Goal: Task Accomplishment & Management: Manage account settings

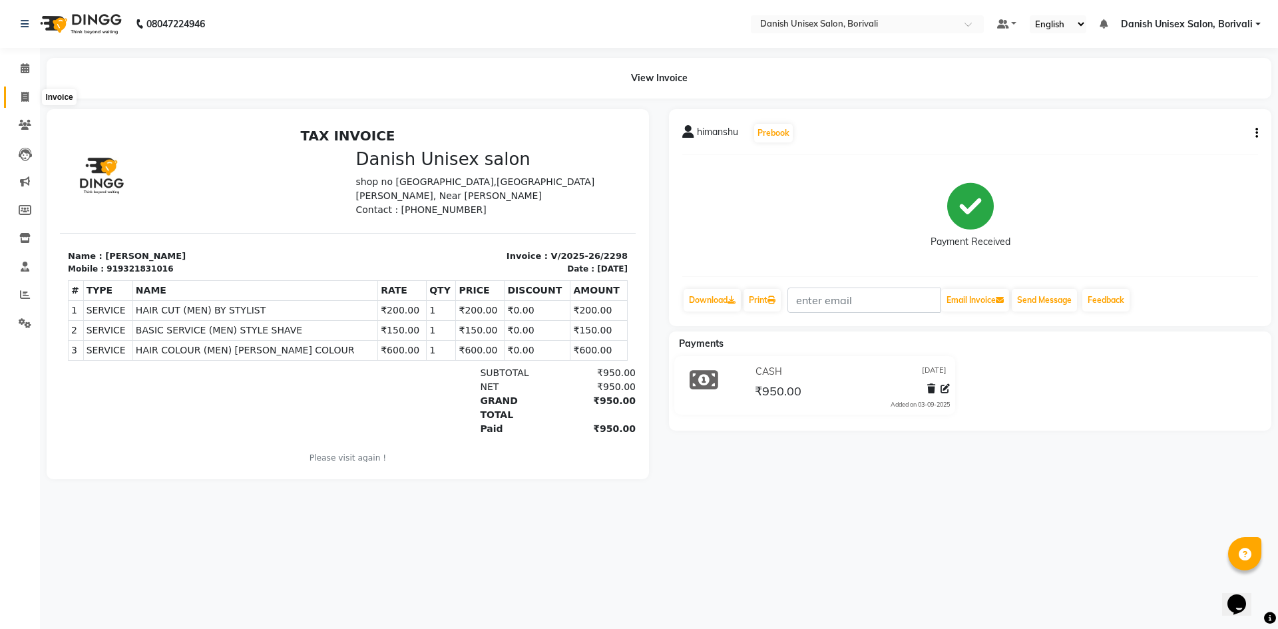
click at [33, 97] on span at bounding box center [24, 97] width 23 height 15
select select "service"
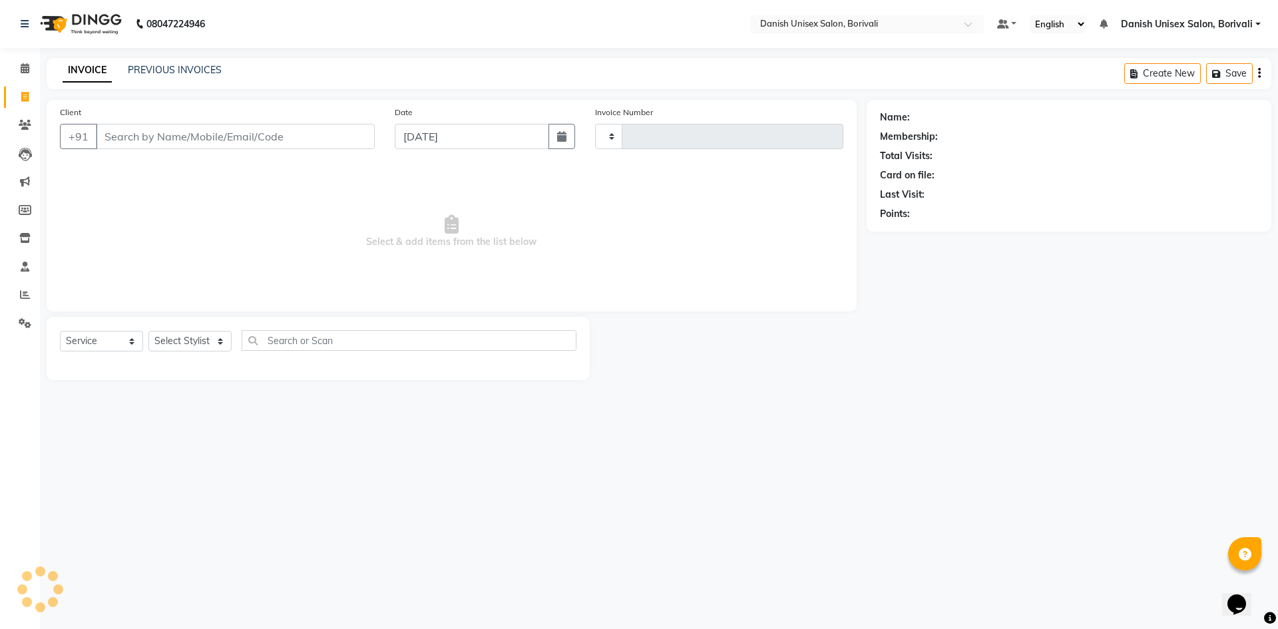
type input "2299"
select select "7068"
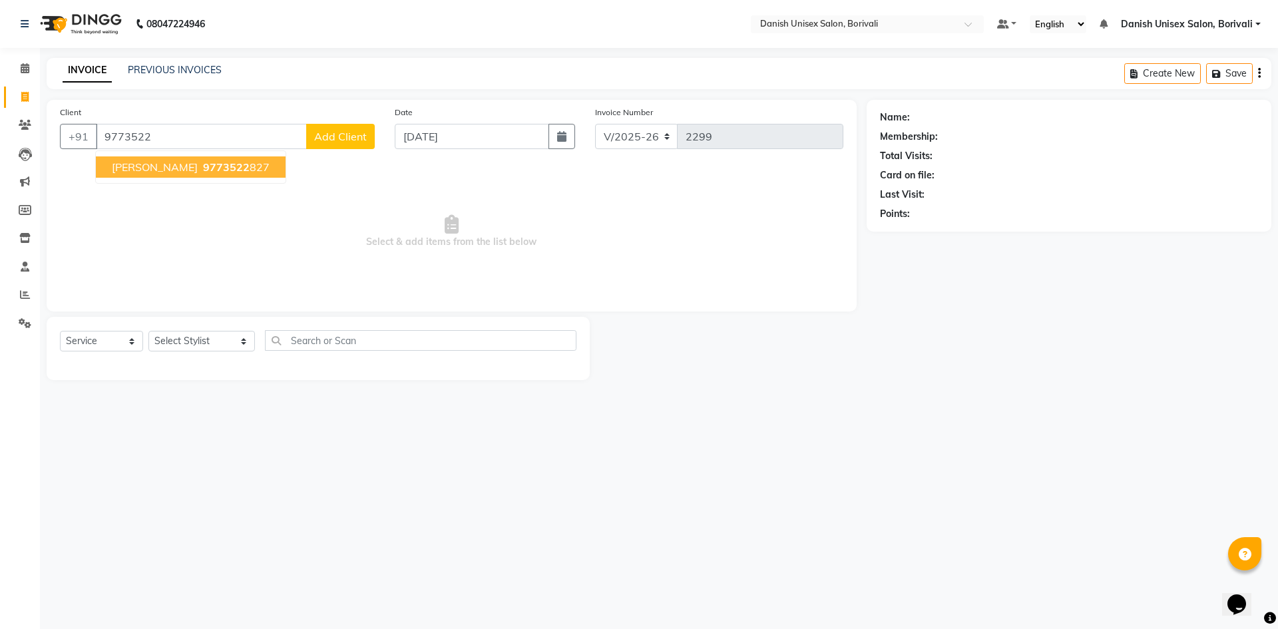
click at [203, 168] on span "9773522" at bounding box center [226, 166] width 47 height 13
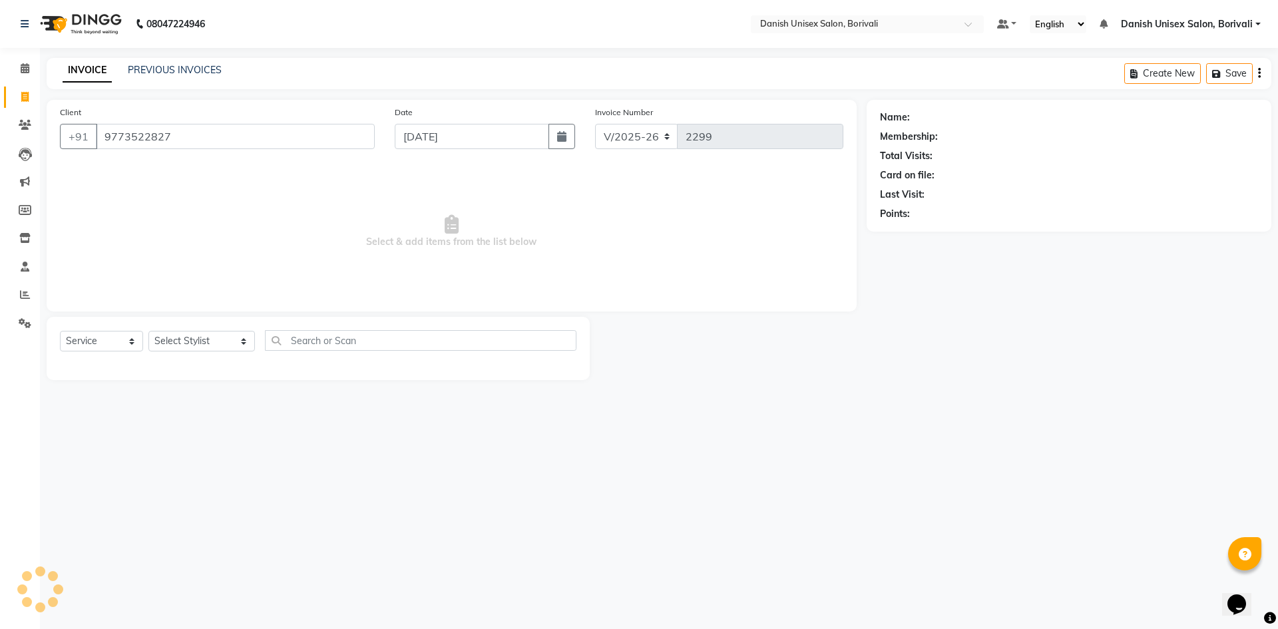
type input "9773522827"
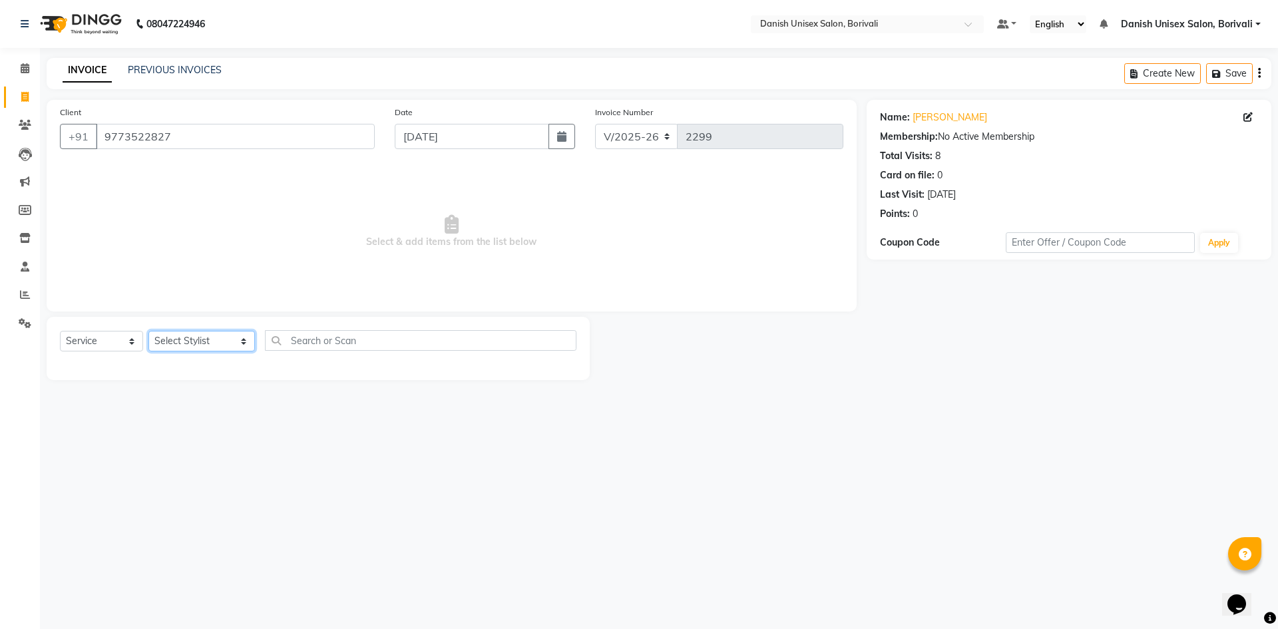
click at [171, 346] on select "Select Stylist [PERSON_NAME] Bheem [PERSON_NAME] Danish Unisex Salon, [PERSON_N…" at bounding box center [201, 341] width 107 height 21
select select "58926"
click at [148, 331] on select "Select Stylist [PERSON_NAME] Bheem [PERSON_NAME] Danish Unisex Salon, [PERSON_N…" at bounding box center [201, 341] width 107 height 21
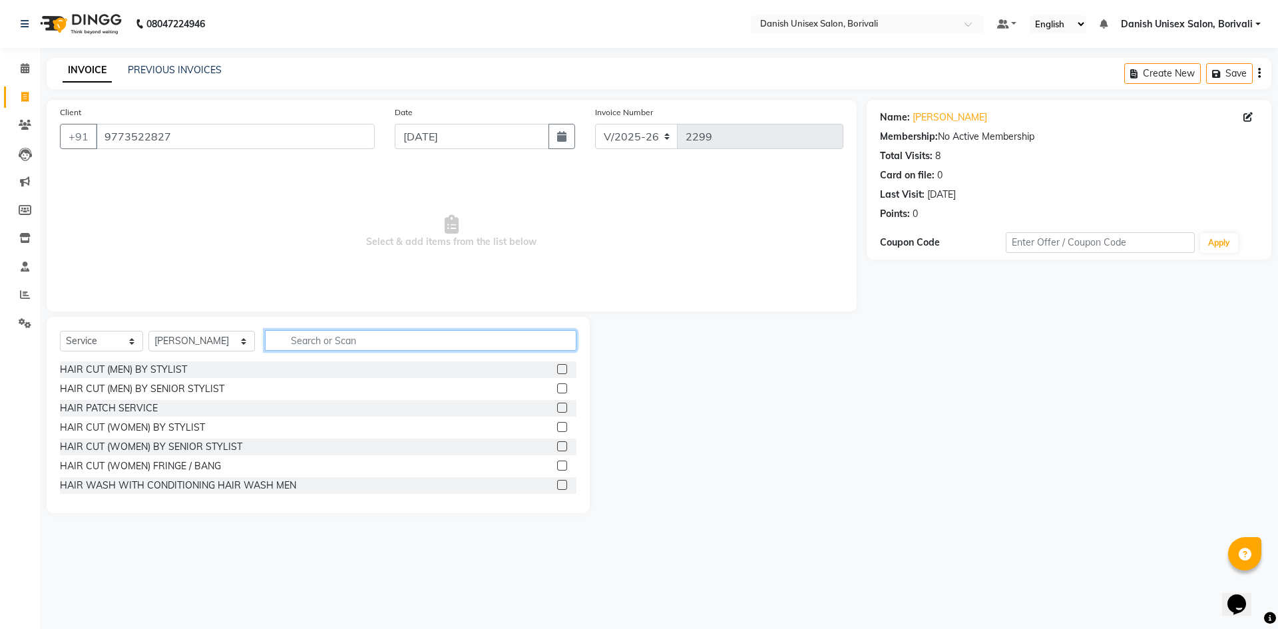
click at [298, 344] on input "text" at bounding box center [421, 340] width 312 height 21
type input "cu"
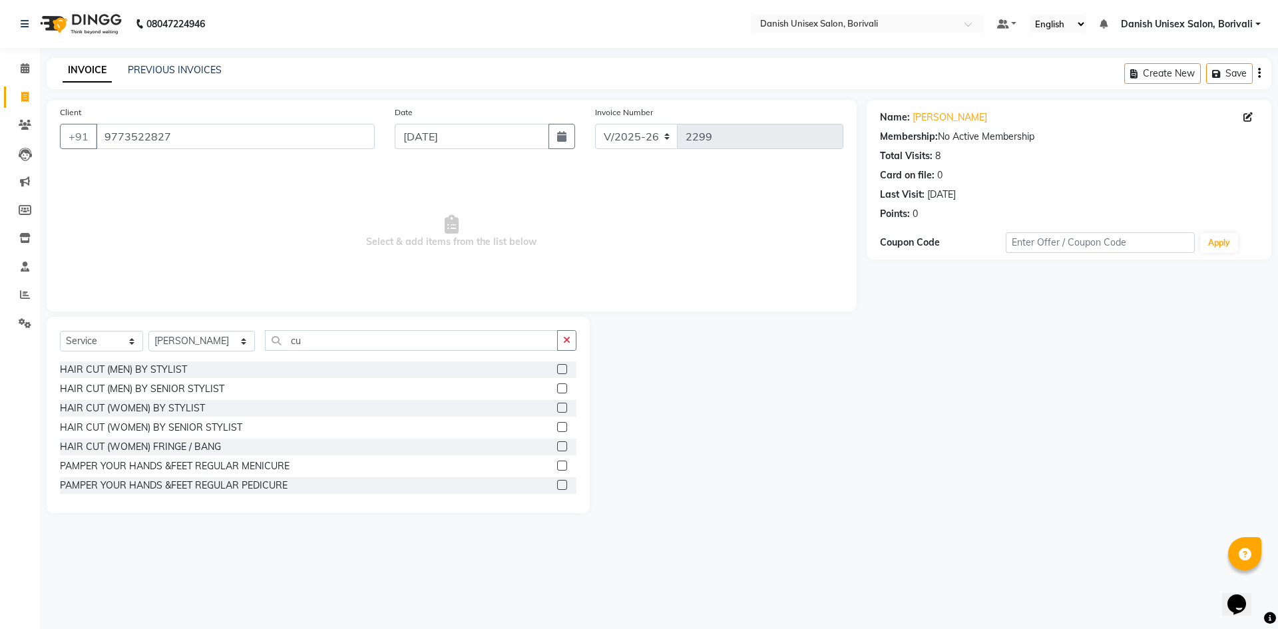
click at [557, 371] on label at bounding box center [562, 369] width 10 height 10
click at [557, 371] on input "checkbox" at bounding box center [561, 370] width 9 height 9
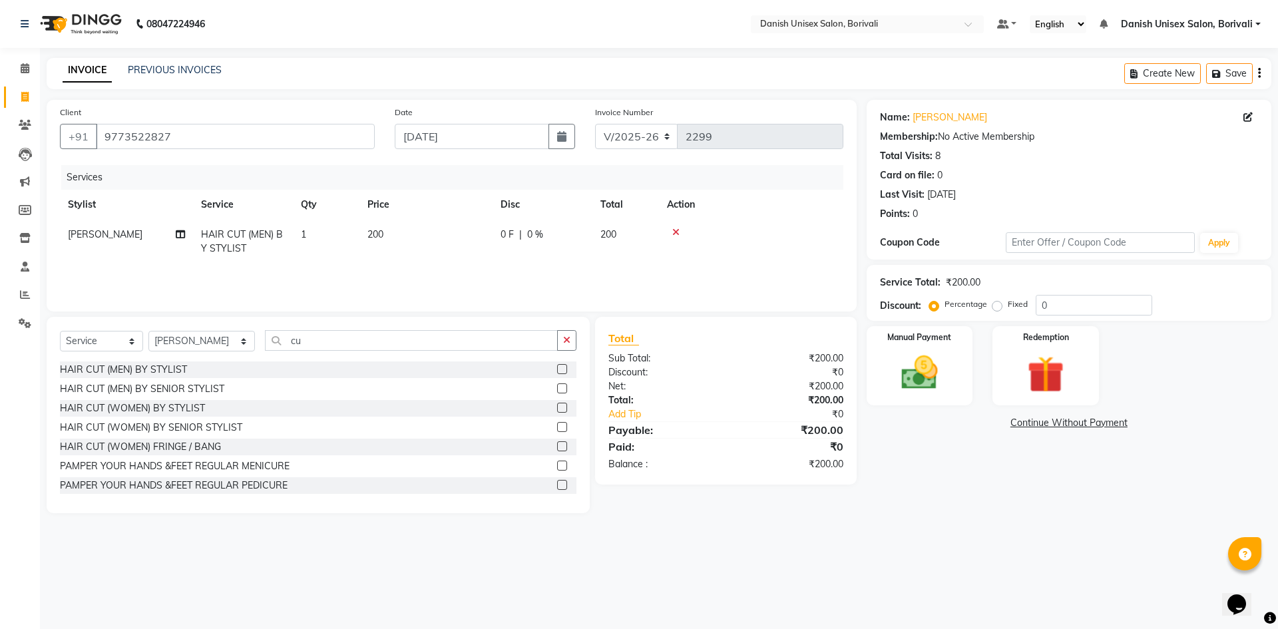
checkbox input "false"
click at [318, 324] on div "Select Service Product Membership Package Voucher Prepaid Gift Card Select Styl…" at bounding box center [318, 415] width 543 height 196
click at [318, 332] on input "cu" at bounding box center [411, 340] width 293 height 21
type input "c"
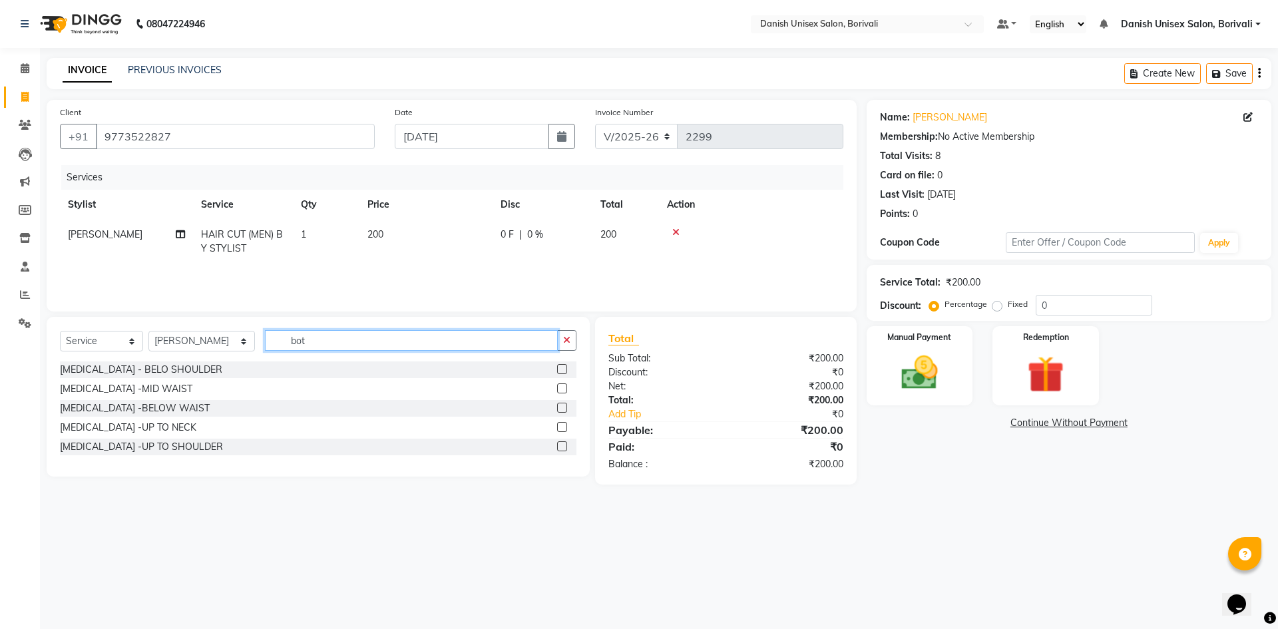
type input "bot"
click at [567, 372] on label at bounding box center [562, 369] width 10 height 10
click at [566, 372] on input "checkbox" at bounding box center [561, 370] width 9 height 9
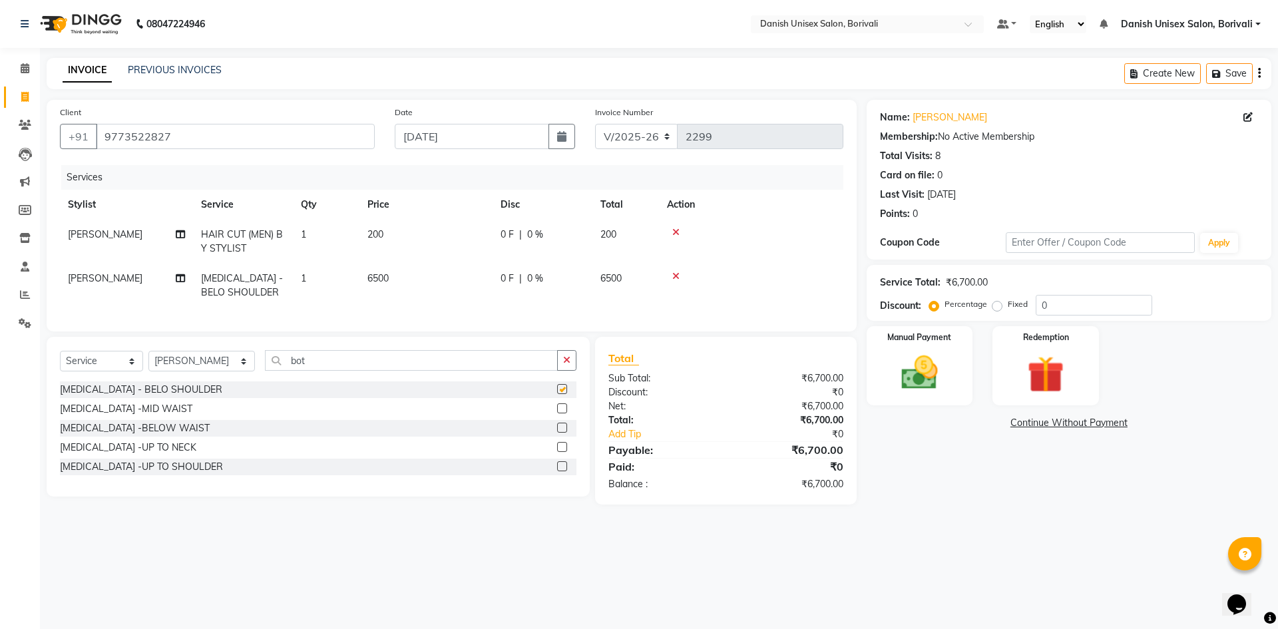
checkbox input "false"
click at [678, 275] on icon at bounding box center [675, 276] width 7 height 9
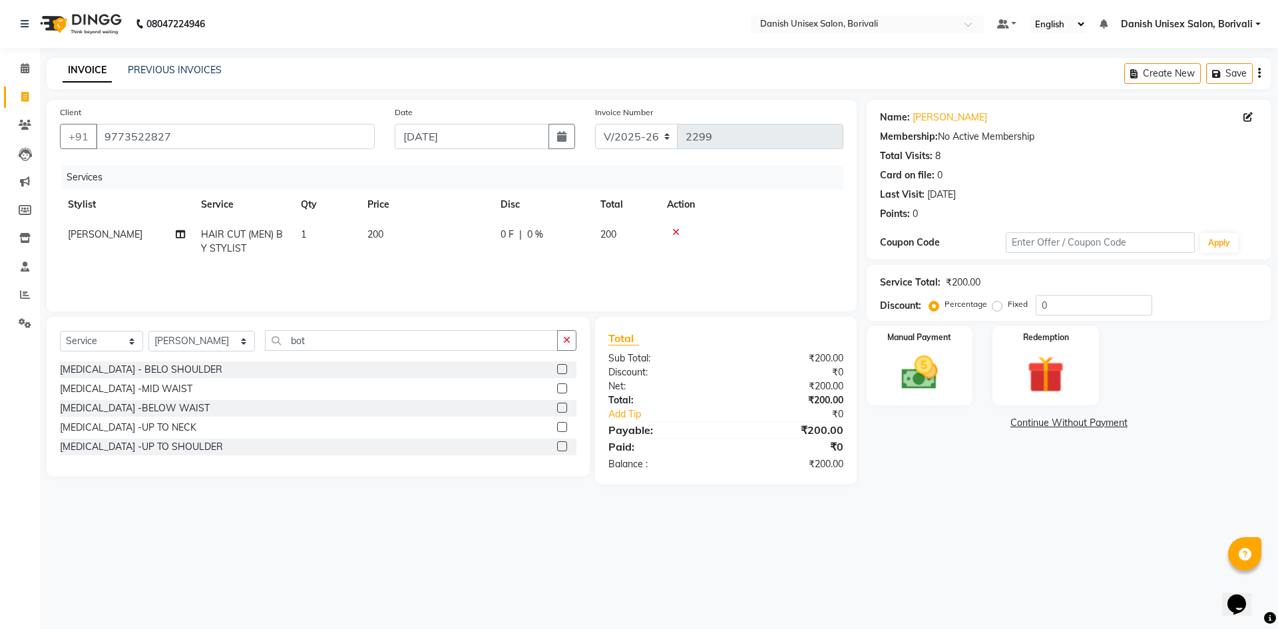
click at [560, 428] on label at bounding box center [562, 427] width 10 height 10
click at [560, 428] on input "checkbox" at bounding box center [561, 427] width 9 height 9
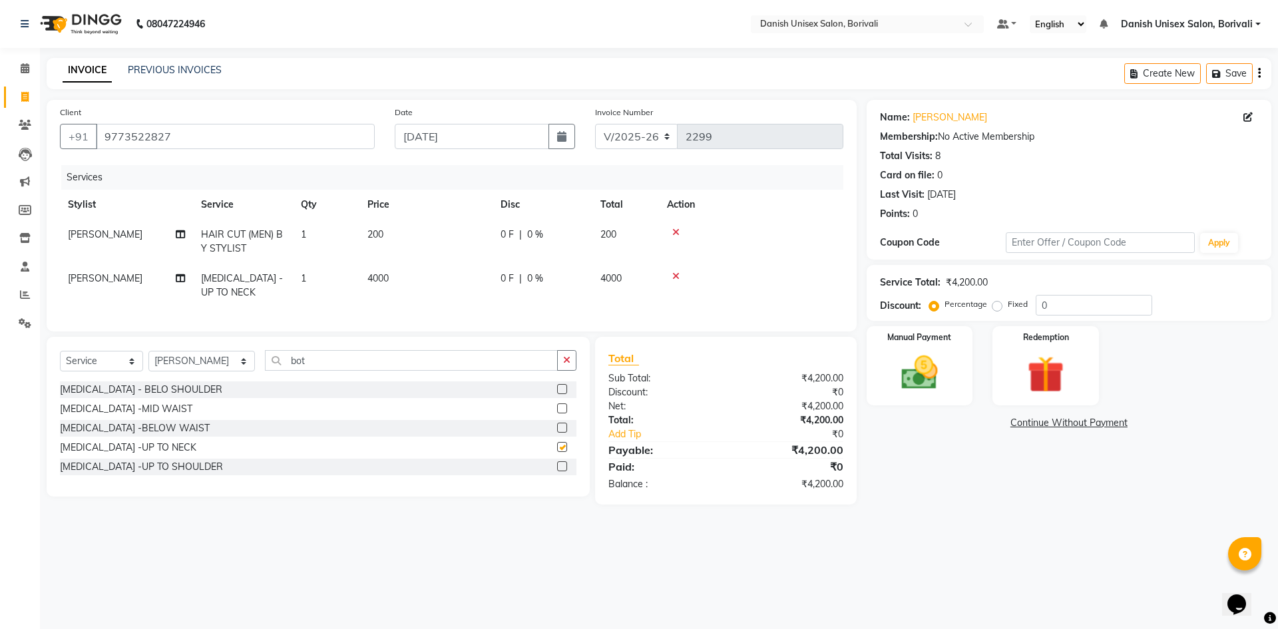
checkbox input "false"
click at [561, 471] on label at bounding box center [562, 466] width 10 height 10
click at [561, 471] on input "checkbox" at bounding box center [561, 467] width 9 height 9
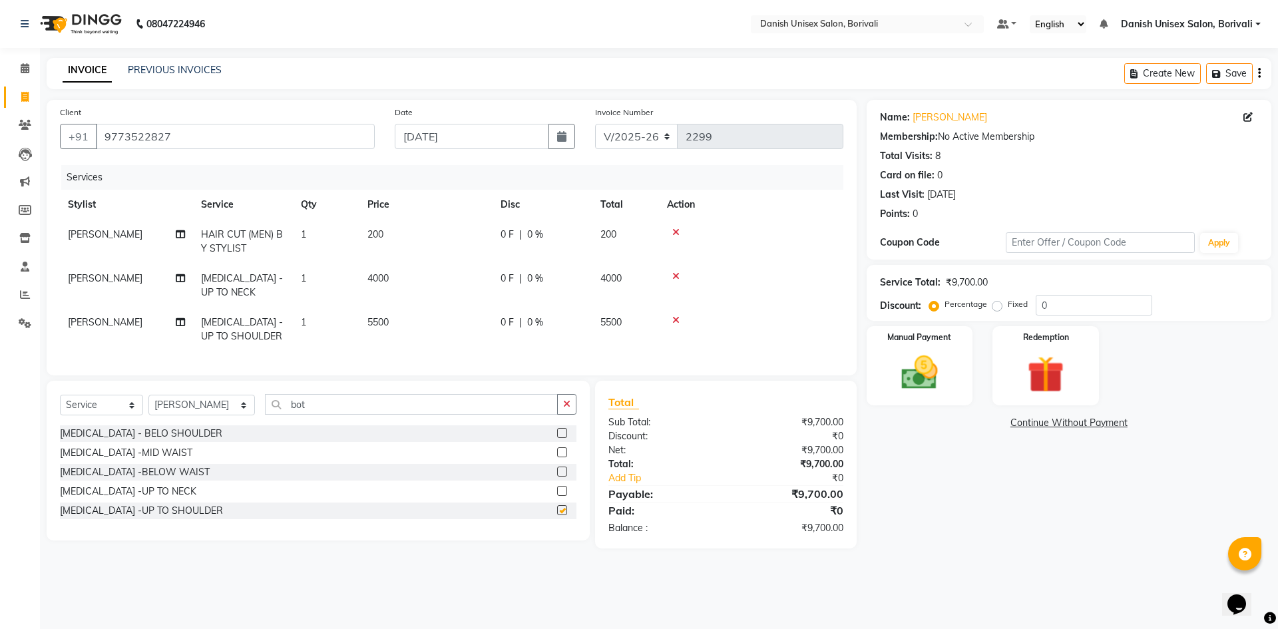
checkbox input "false"
click at [677, 319] on icon at bounding box center [675, 320] width 7 height 9
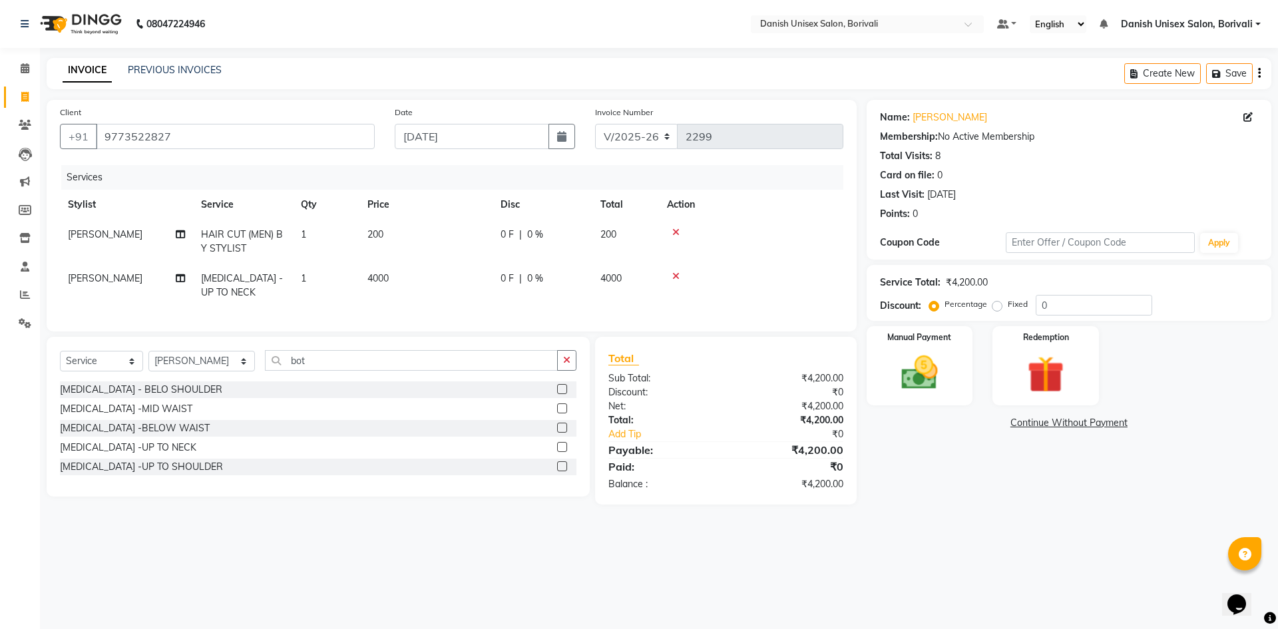
click at [501, 281] on span "0 F" at bounding box center [507, 279] width 13 height 14
select select "58926"
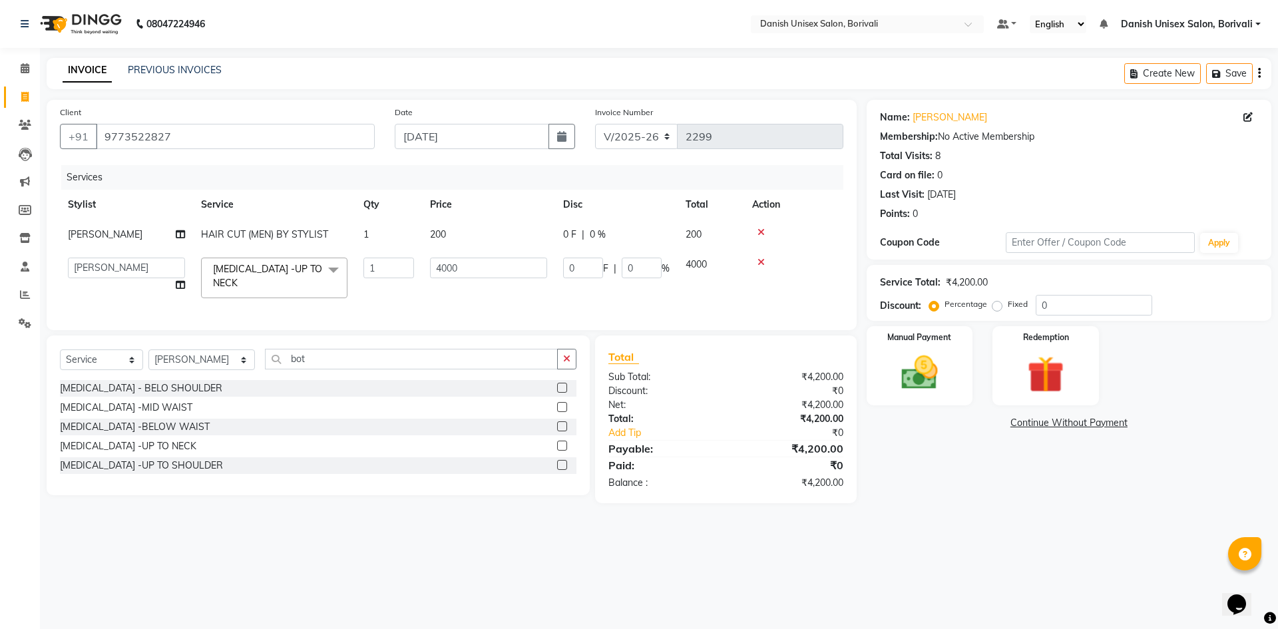
click at [562, 266] on td "0 F | 0 %" at bounding box center [616, 278] width 122 height 57
click at [566, 268] on input "0" at bounding box center [583, 268] width 40 height 21
type input "2000"
click at [648, 433] on div "Total Sub Total: ₹4,200.00 Discount: ₹0 Net: ₹4,200.00 Total: ₹4,200.00 Add Tip…" at bounding box center [726, 419] width 235 height 141
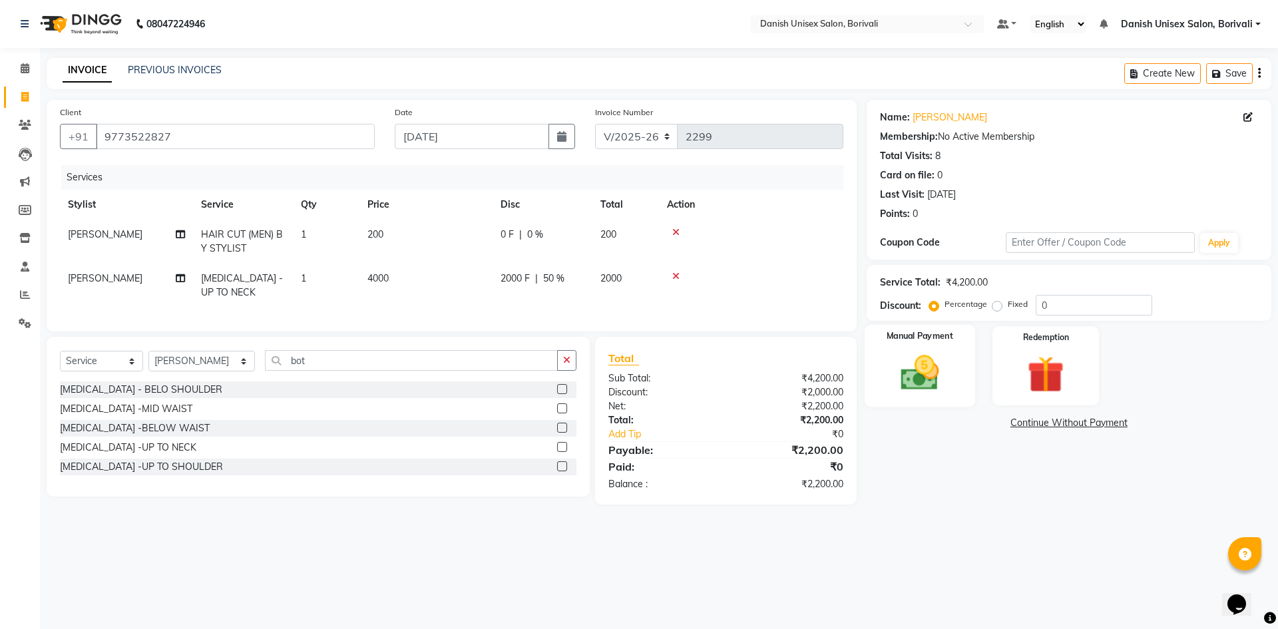
click at [903, 394] on img at bounding box center [920, 373] width 62 height 44
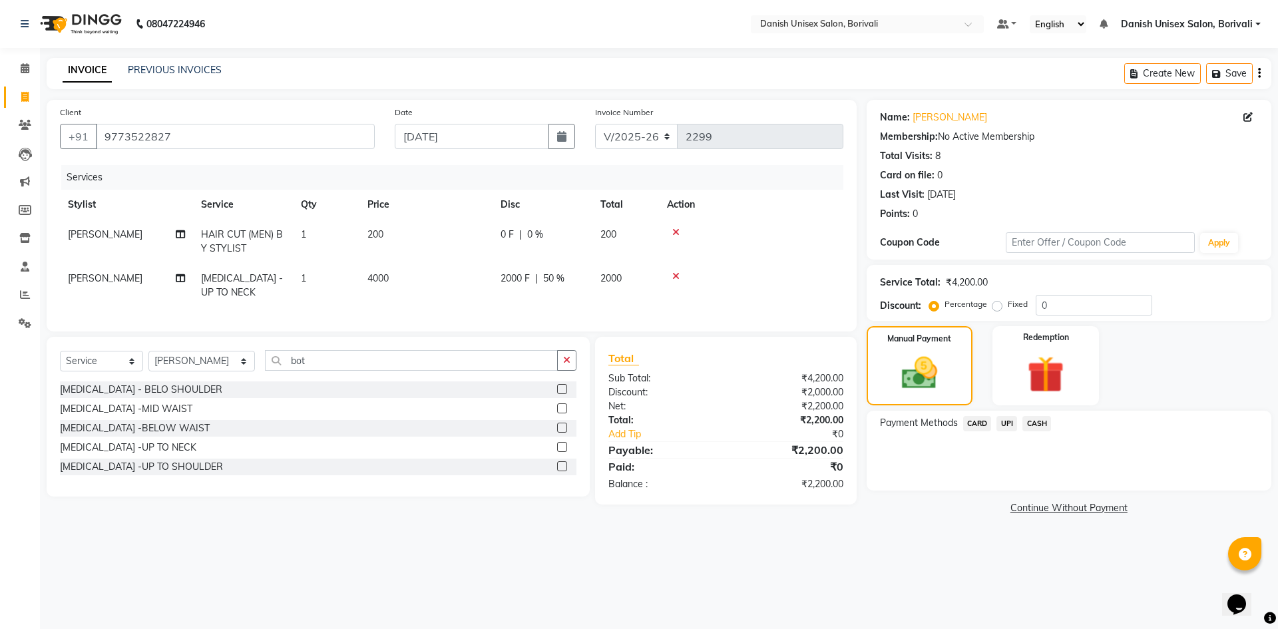
click at [1006, 429] on span "UPI" at bounding box center [1007, 423] width 21 height 15
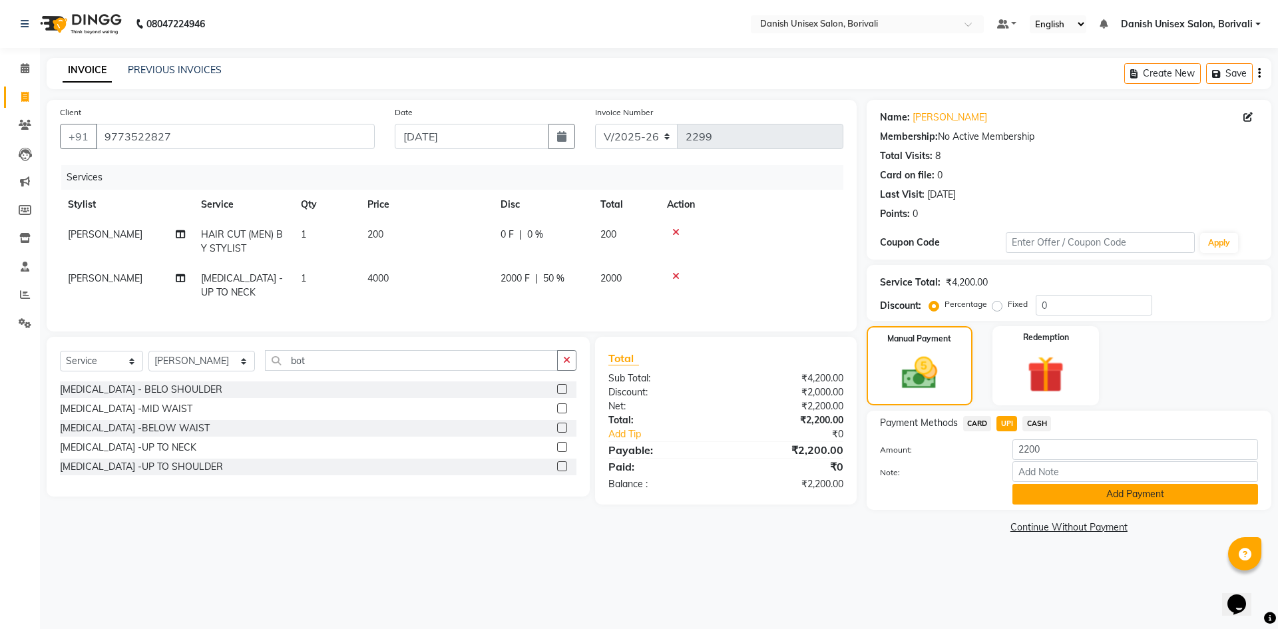
click at [1036, 491] on button "Add Payment" at bounding box center [1136, 494] width 246 height 21
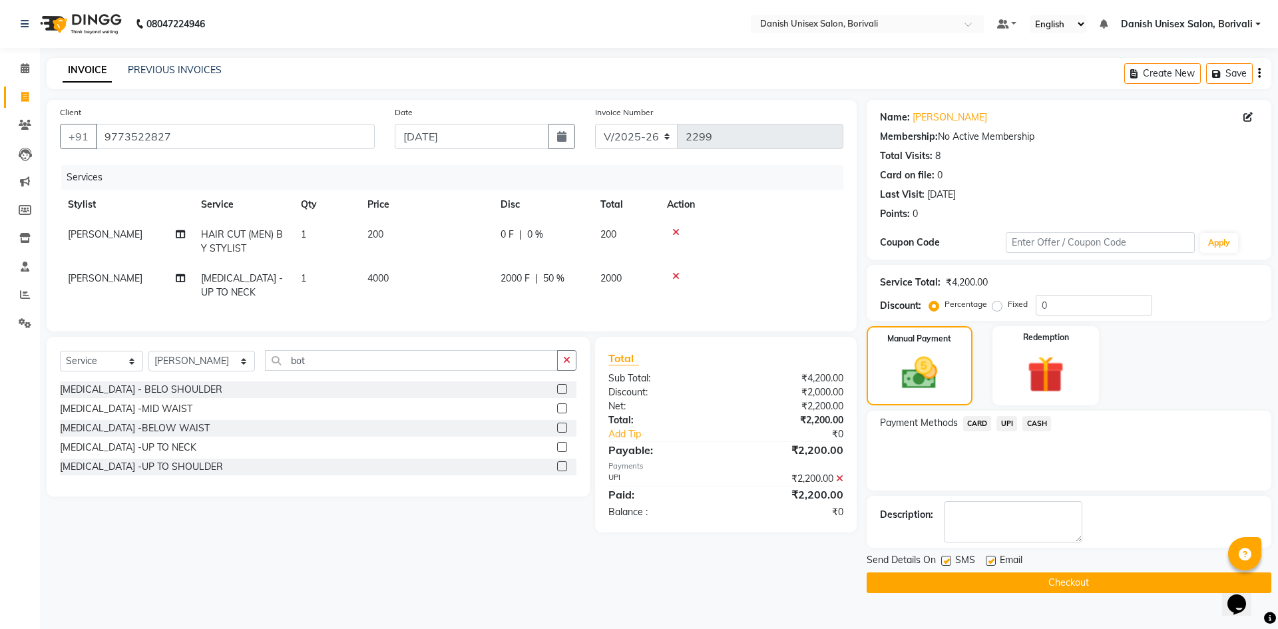
click at [907, 588] on button "Checkout" at bounding box center [1069, 583] width 405 height 21
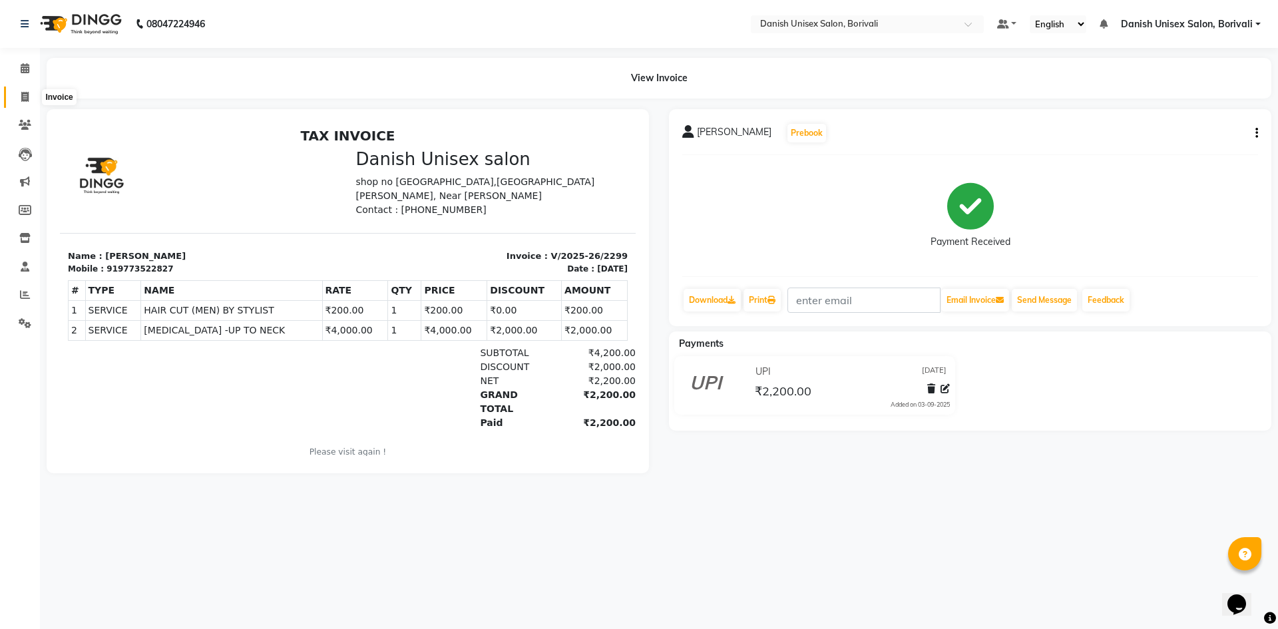
click at [31, 103] on span at bounding box center [24, 97] width 23 height 15
select select "7068"
select select "service"
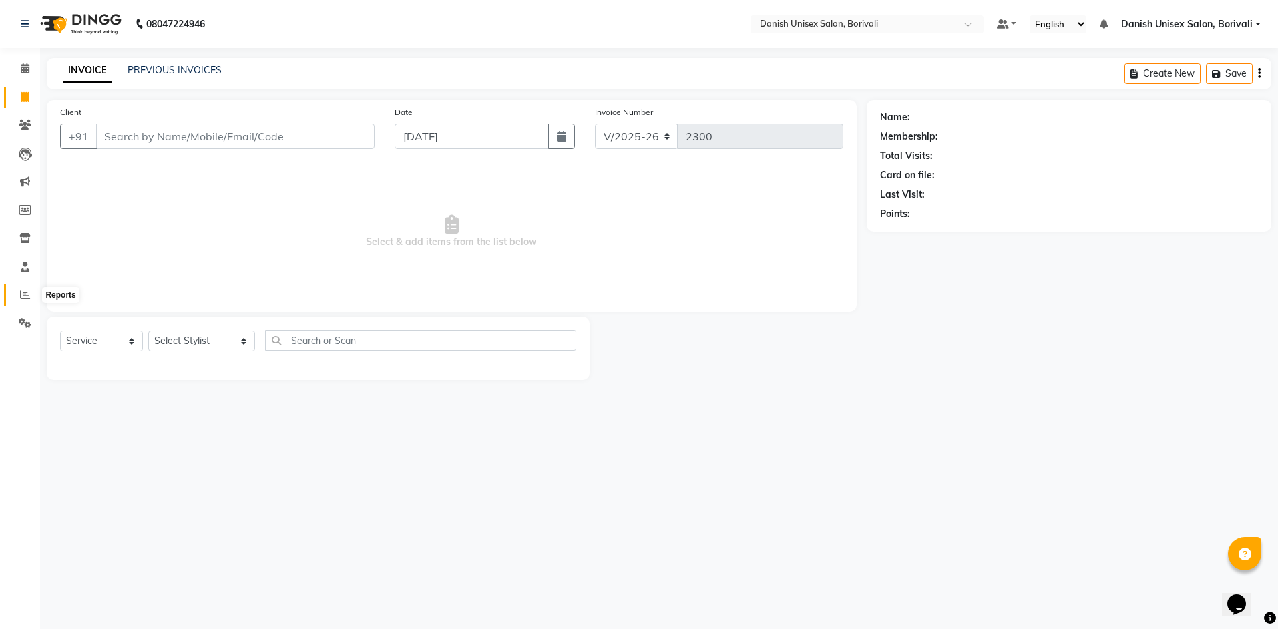
click at [29, 298] on icon at bounding box center [25, 295] width 10 height 10
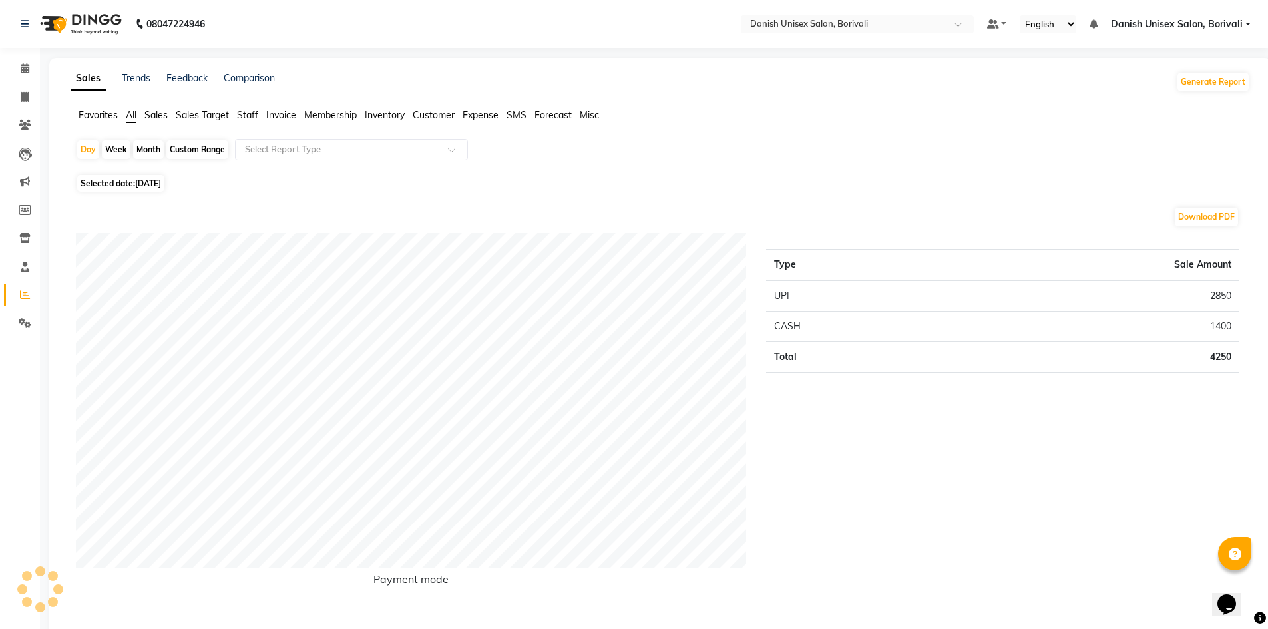
click at [134, 185] on span "Selected date: [DATE]" at bounding box center [120, 183] width 87 height 17
select select "9"
select select "2025"
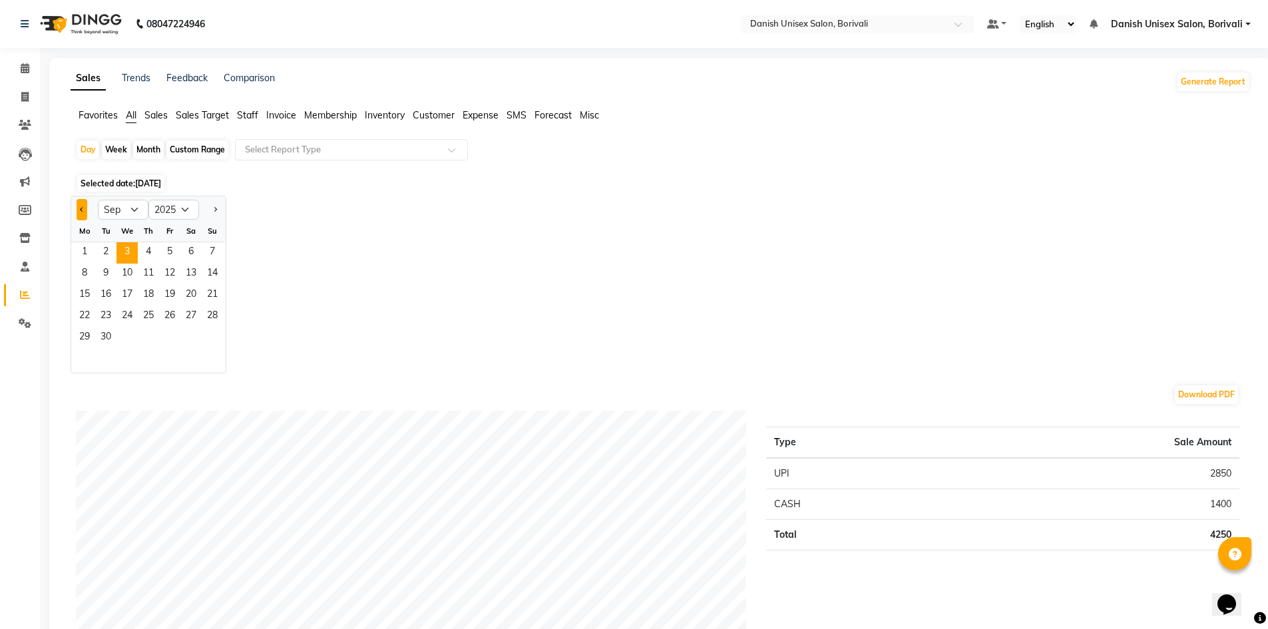
click at [83, 204] on button "Previous month" at bounding box center [82, 209] width 11 height 21
click at [82, 206] on button "Previous month" at bounding box center [82, 209] width 11 height 21
select select "7"
click at [110, 246] on span "1" at bounding box center [105, 252] width 21 height 21
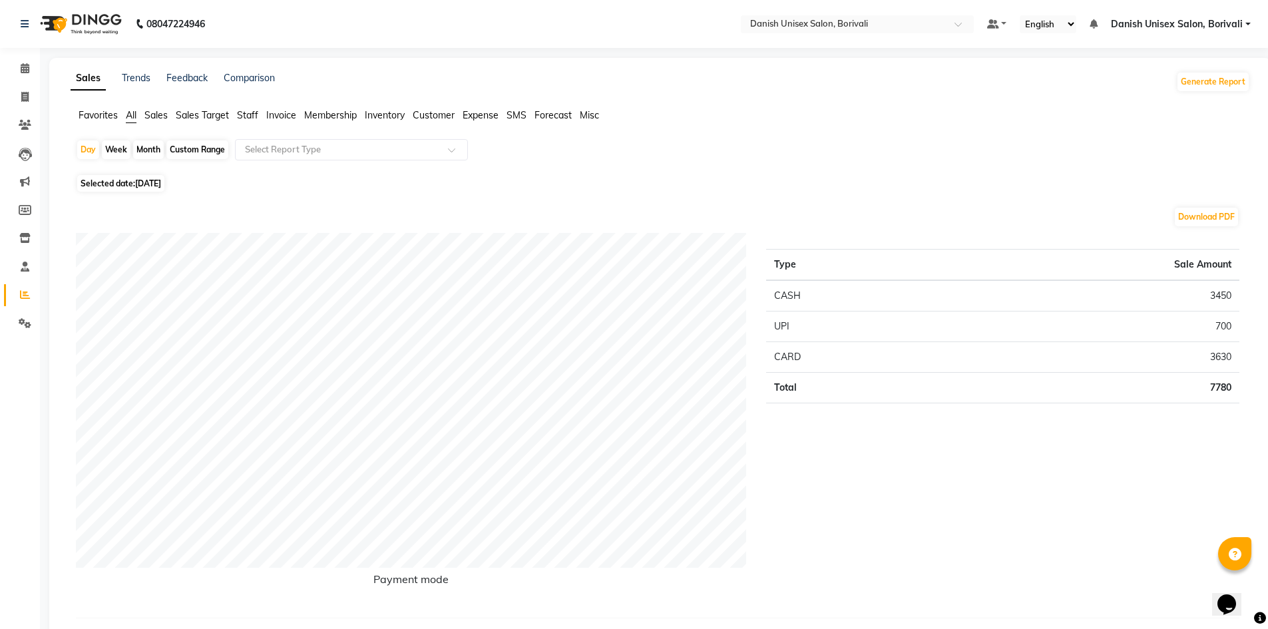
click at [114, 184] on span "Selected date: [DATE]" at bounding box center [120, 183] width 87 height 17
select select "7"
select select "2025"
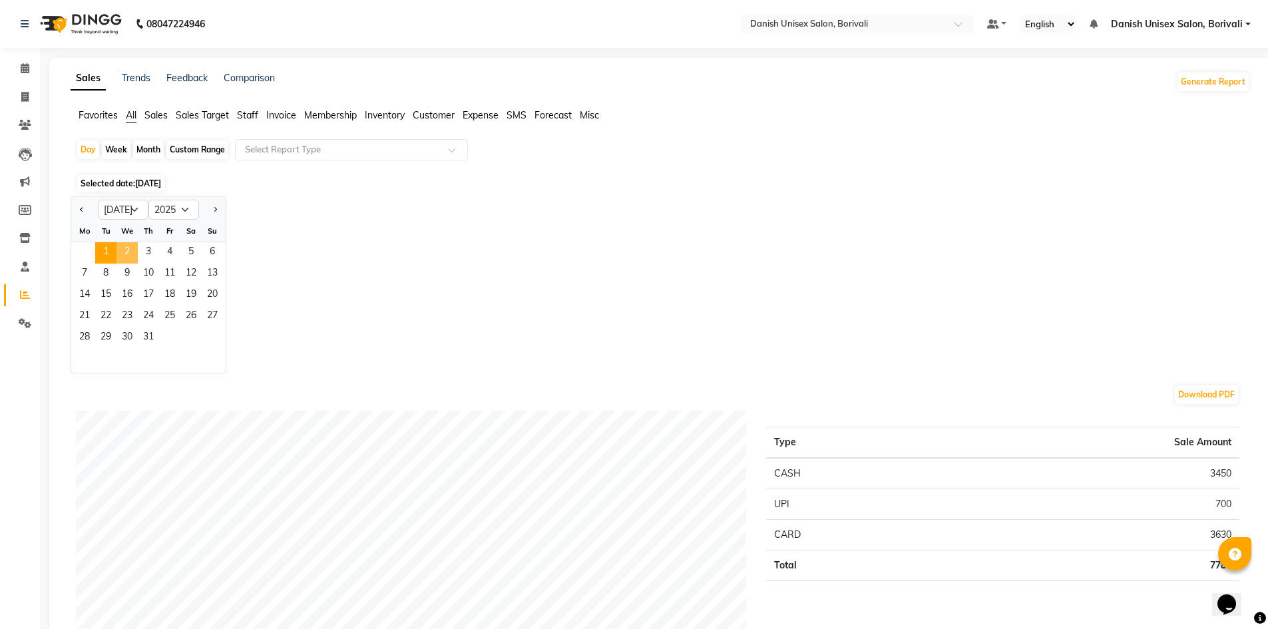
click at [125, 247] on span "2" at bounding box center [127, 252] width 21 height 21
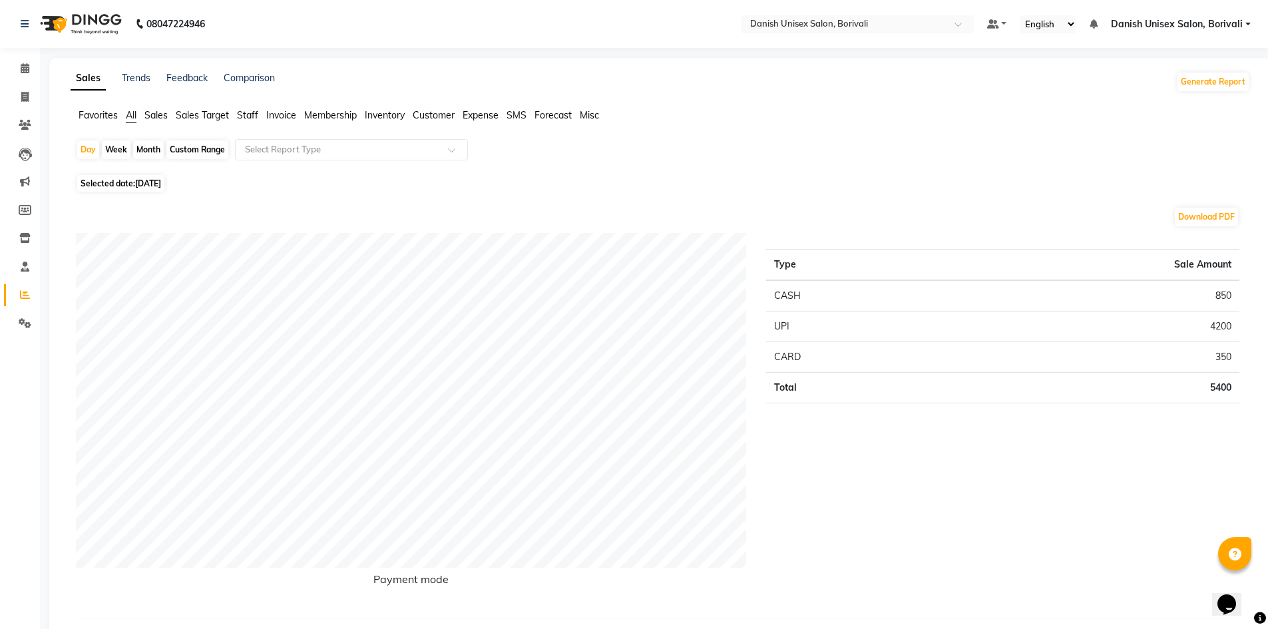
scroll to position [67, 0]
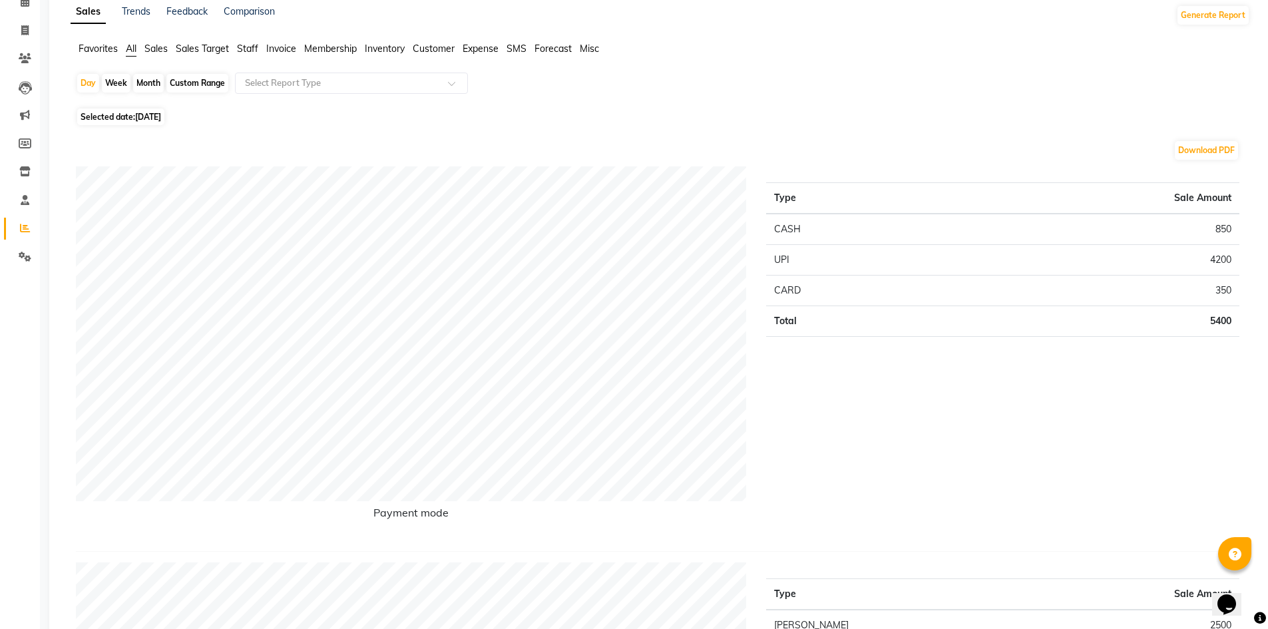
click at [119, 82] on div "Week" at bounding box center [116, 83] width 29 height 19
select select "7"
select select "2025"
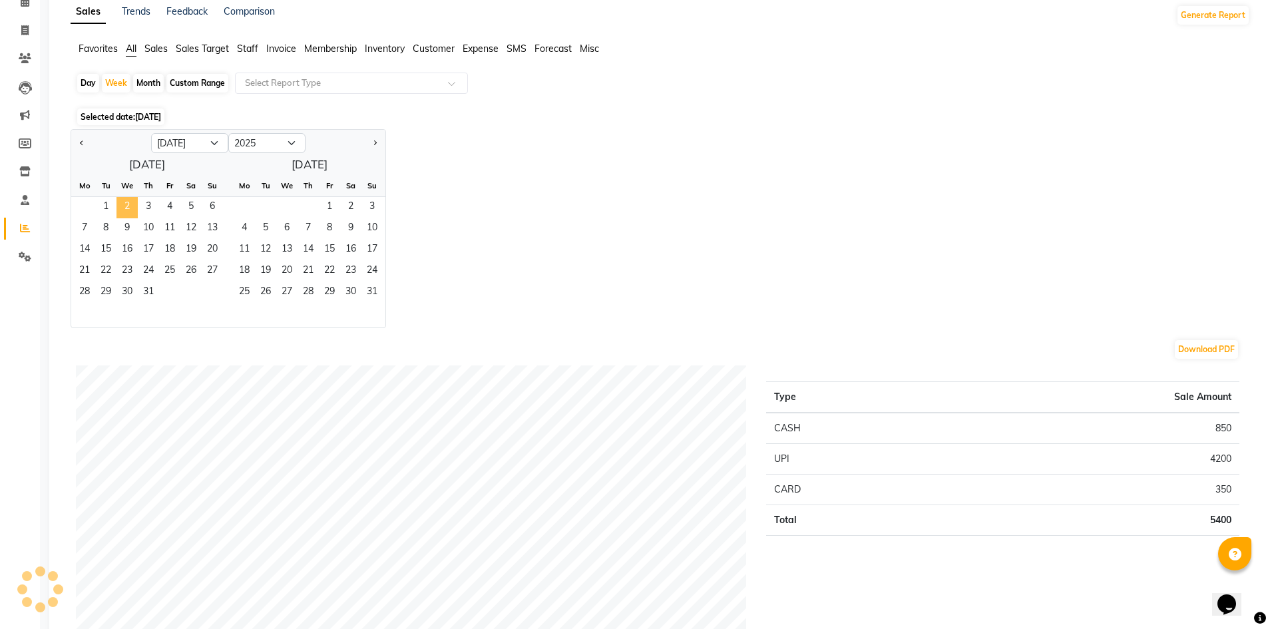
click at [117, 202] on span "2" at bounding box center [127, 207] width 21 height 21
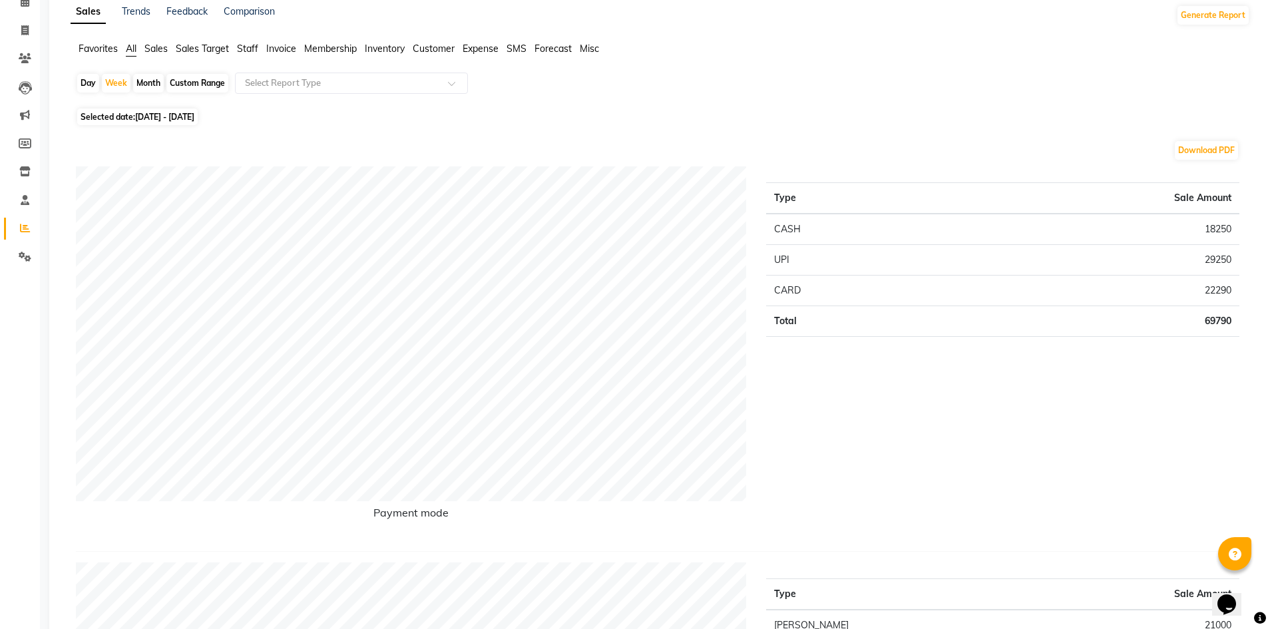
click at [144, 79] on div "Month" at bounding box center [148, 83] width 31 height 19
select select "7"
select select "2025"
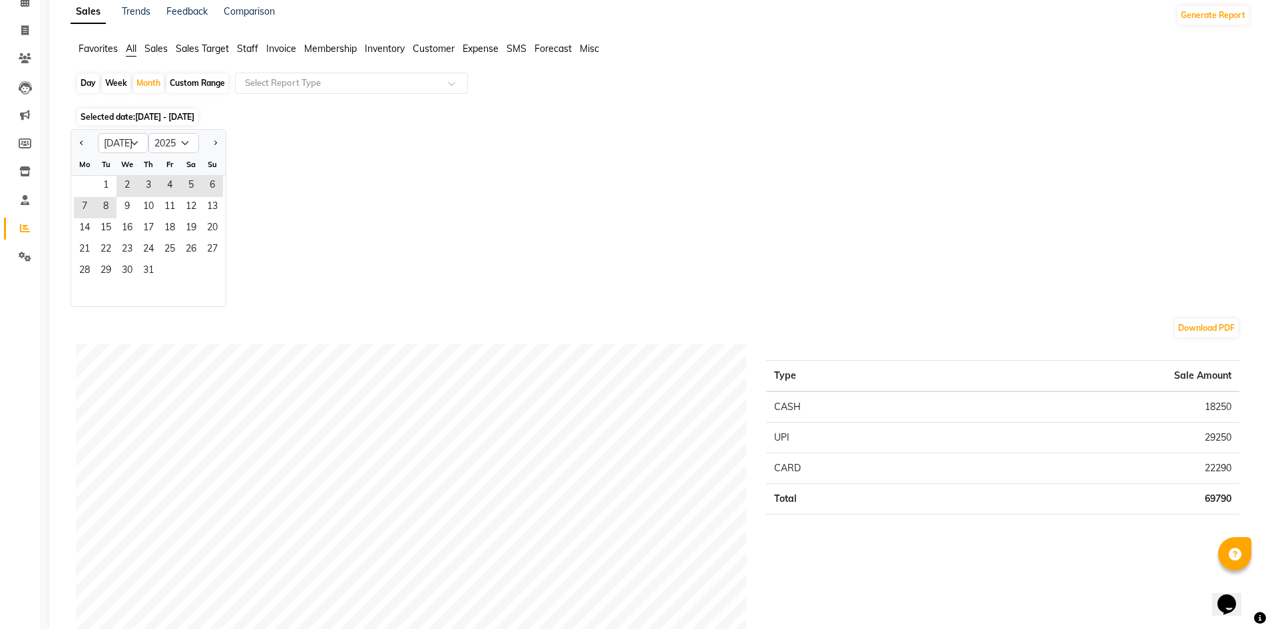
click at [119, 119] on span "Selected date: [DATE] - [DATE]" at bounding box center [137, 117] width 121 height 17
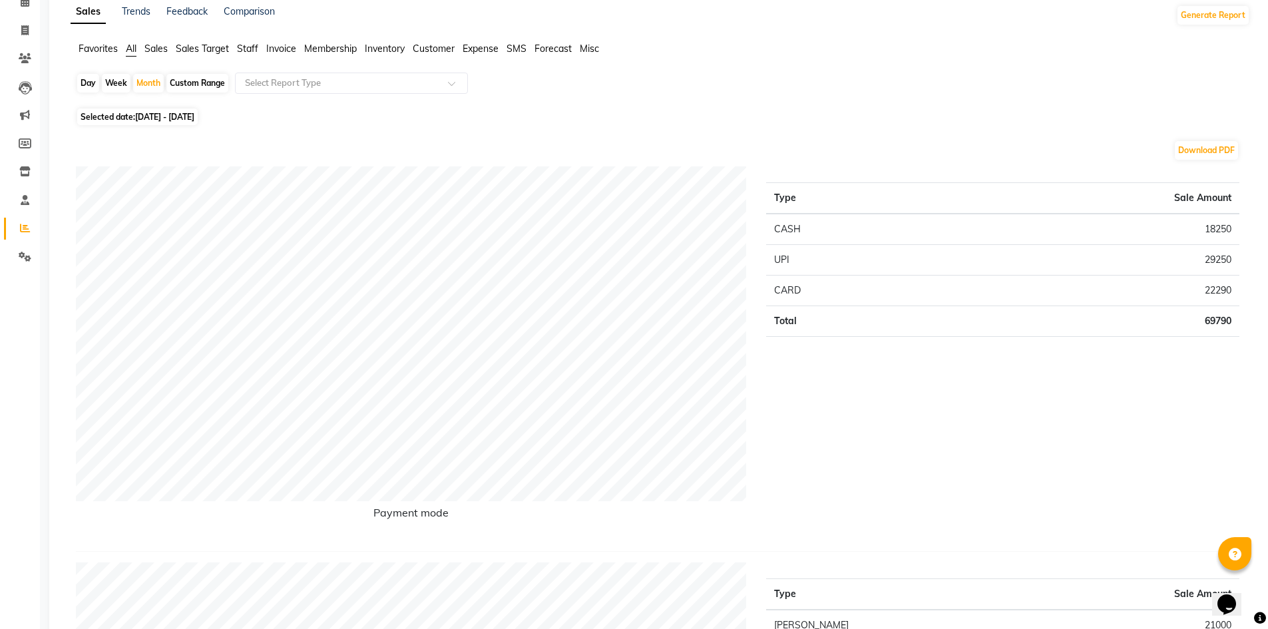
click at [109, 119] on span "Selected date: [DATE] - [DATE]" at bounding box center [137, 117] width 121 height 17
select select "7"
select select "2025"
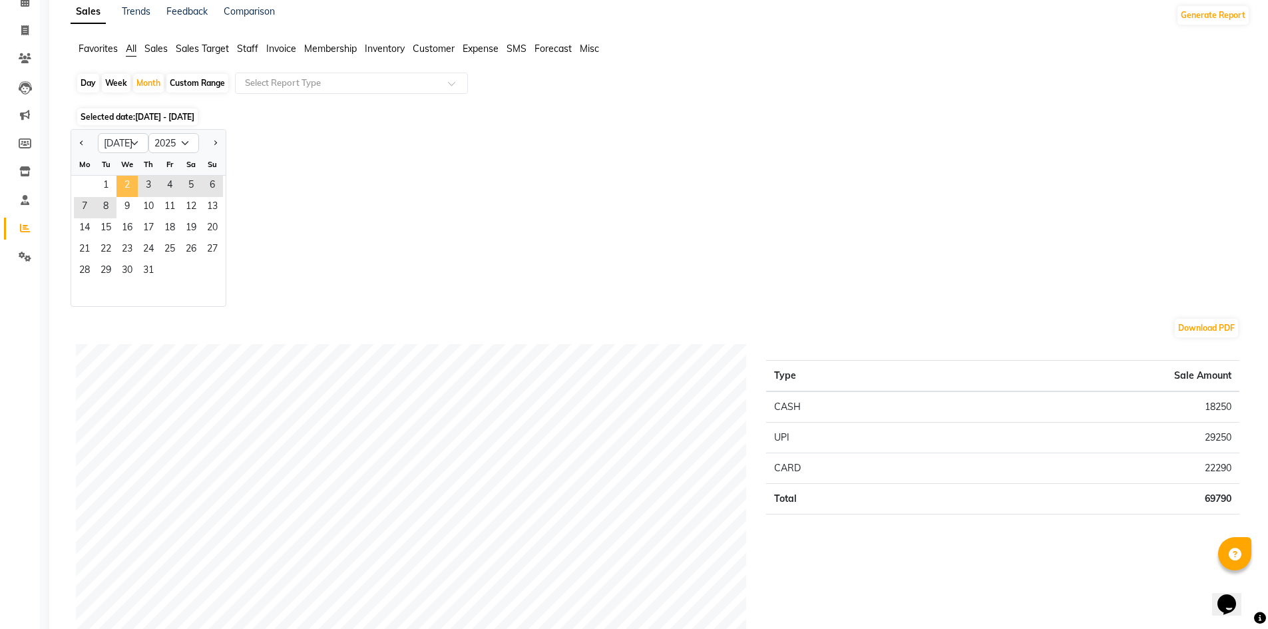
click at [117, 179] on span "2" at bounding box center [127, 186] width 21 height 21
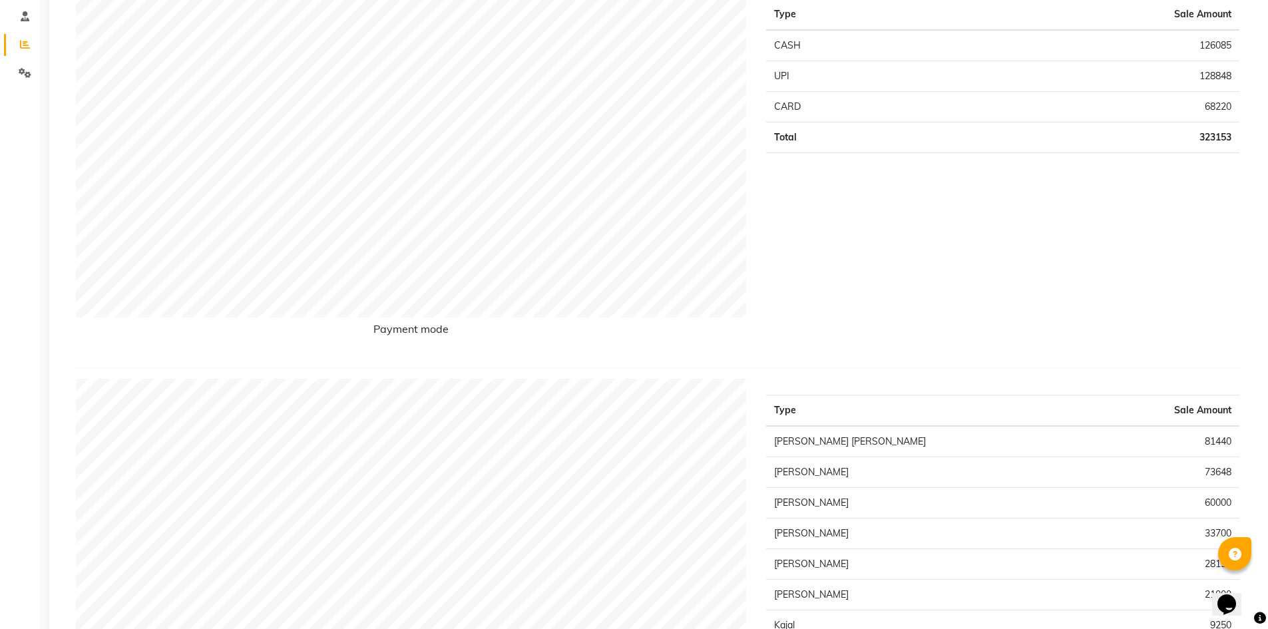
scroll to position [0, 0]
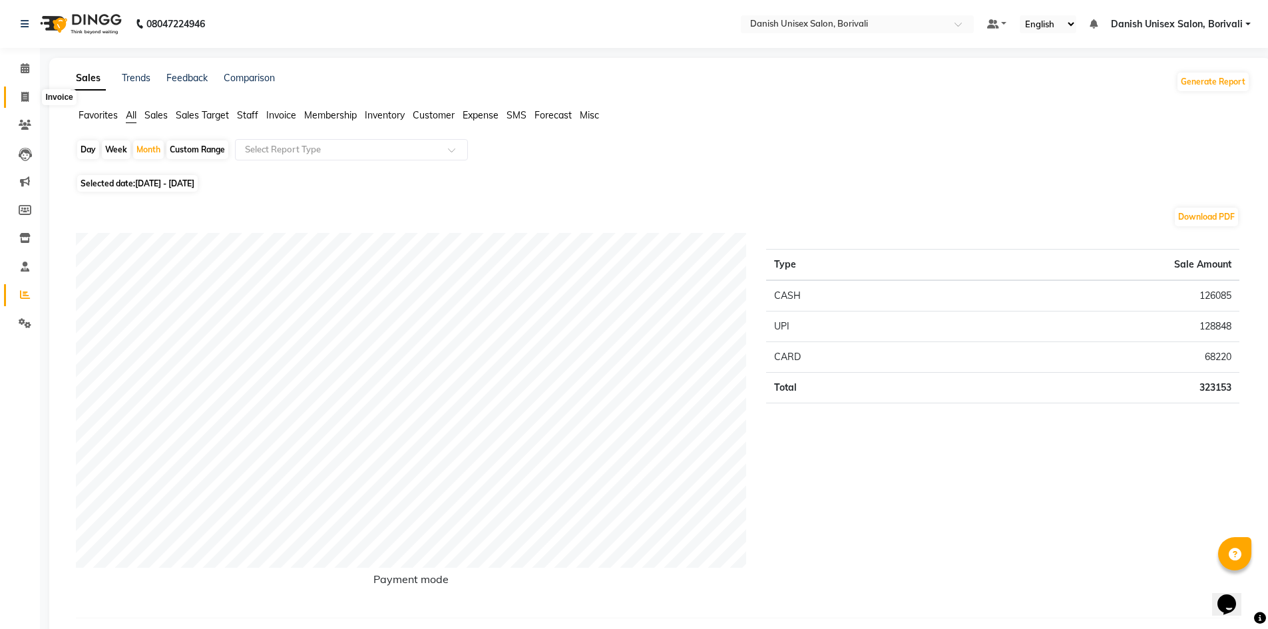
click at [17, 101] on span at bounding box center [24, 97] width 23 height 15
select select "7068"
select select "service"
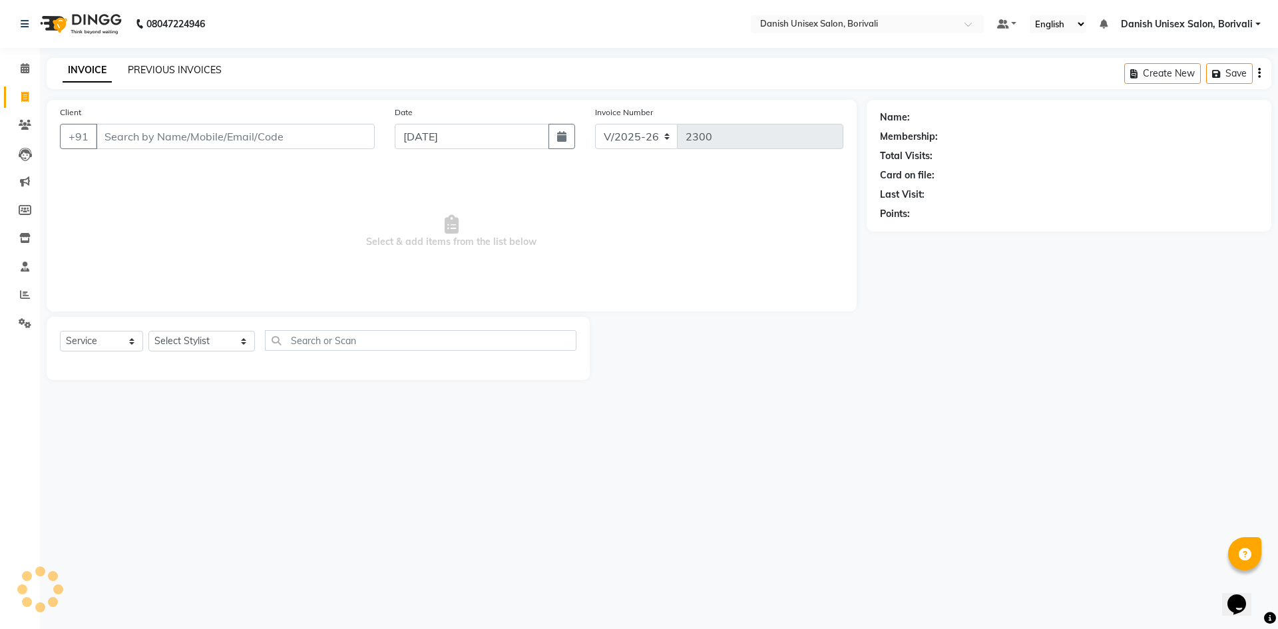
click at [144, 72] on link "PREVIOUS INVOICES" at bounding box center [175, 70] width 94 height 12
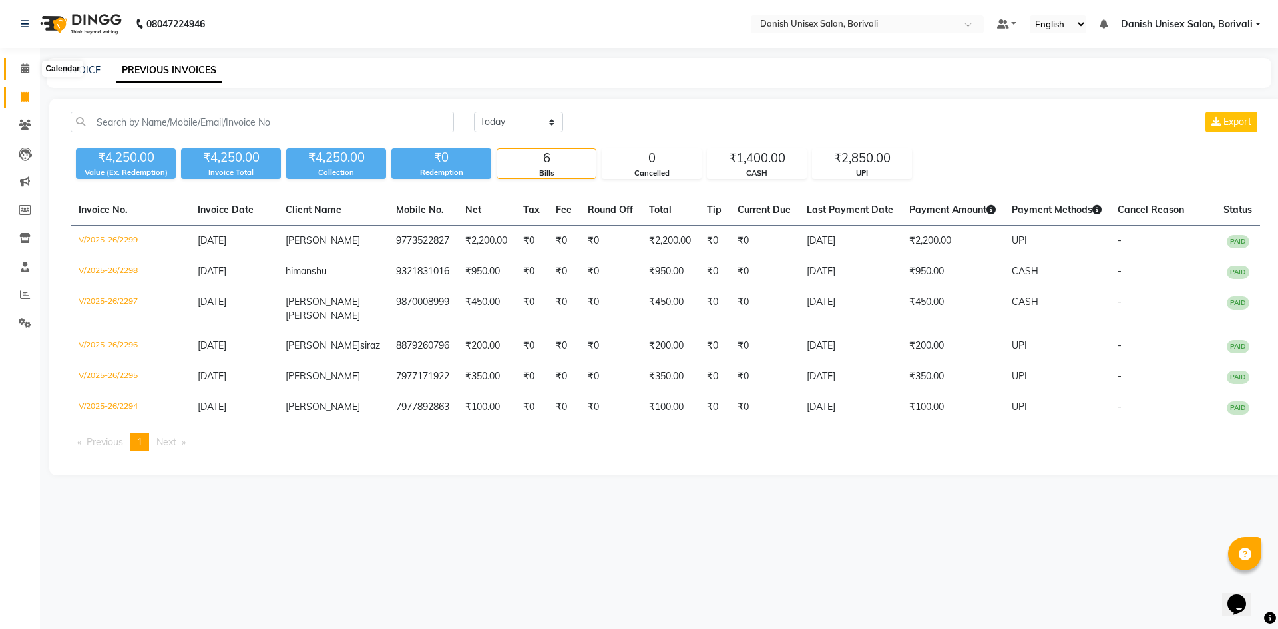
click at [31, 71] on span at bounding box center [24, 68] width 23 height 15
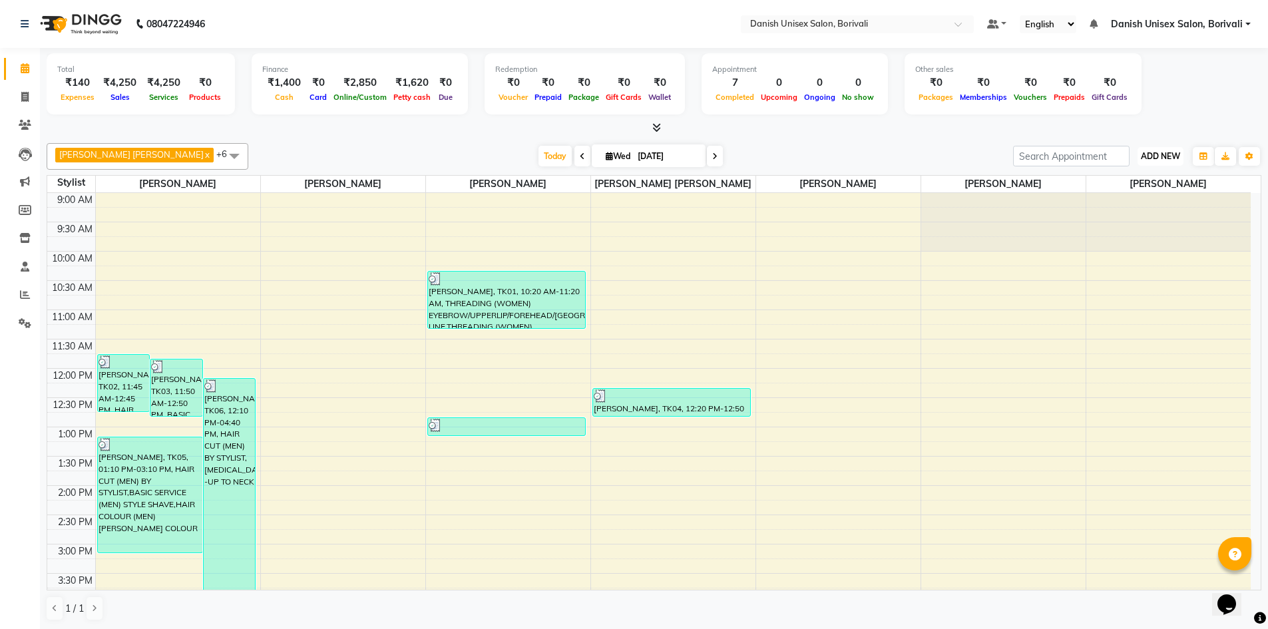
click at [1149, 152] on span "ADD NEW" at bounding box center [1160, 156] width 39 height 10
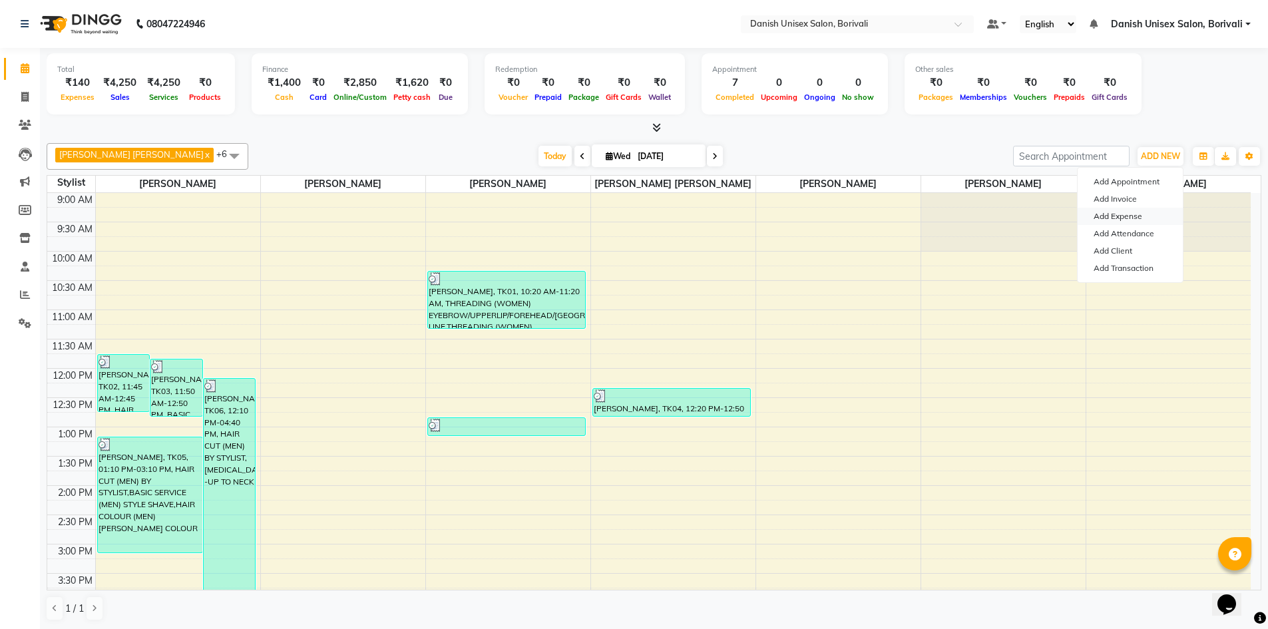
click at [1118, 212] on link "Add Expense" at bounding box center [1130, 216] width 105 height 17
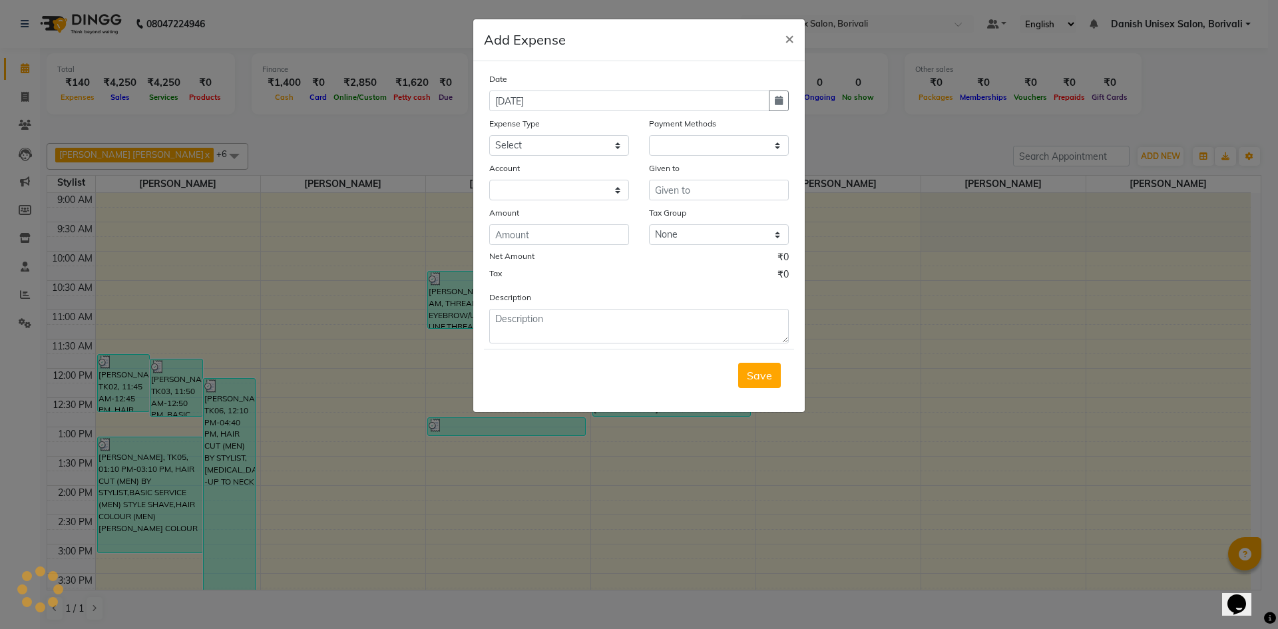
select select "1"
select select "6139"
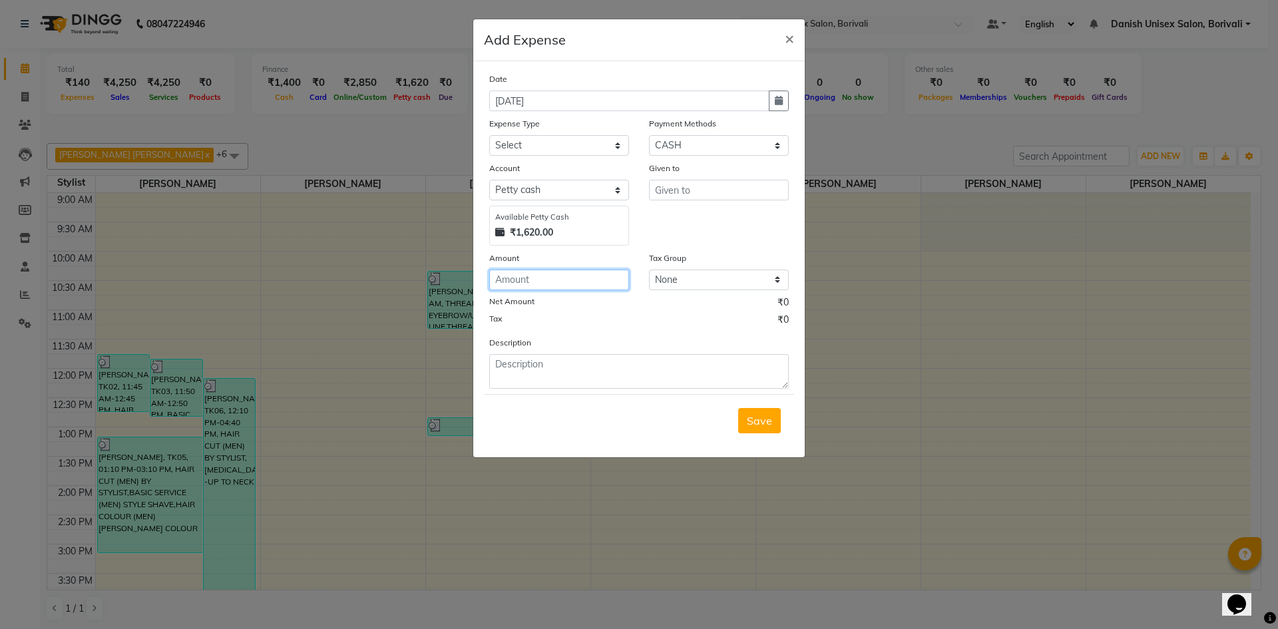
click at [506, 282] on input "number" at bounding box center [559, 280] width 140 height 21
type input "70"
click at [659, 188] on input "text" at bounding box center [719, 190] width 140 height 21
click at [548, 192] on select "Select [PERSON_NAME] cash Default account" at bounding box center [559, 190] width 140 height 21
click at [551, 144] on select "Select Advance Salary Bank charges Car maintenance Cash transfer to bank Cash t…" at bounding box center [559, 145] width 140 height 21
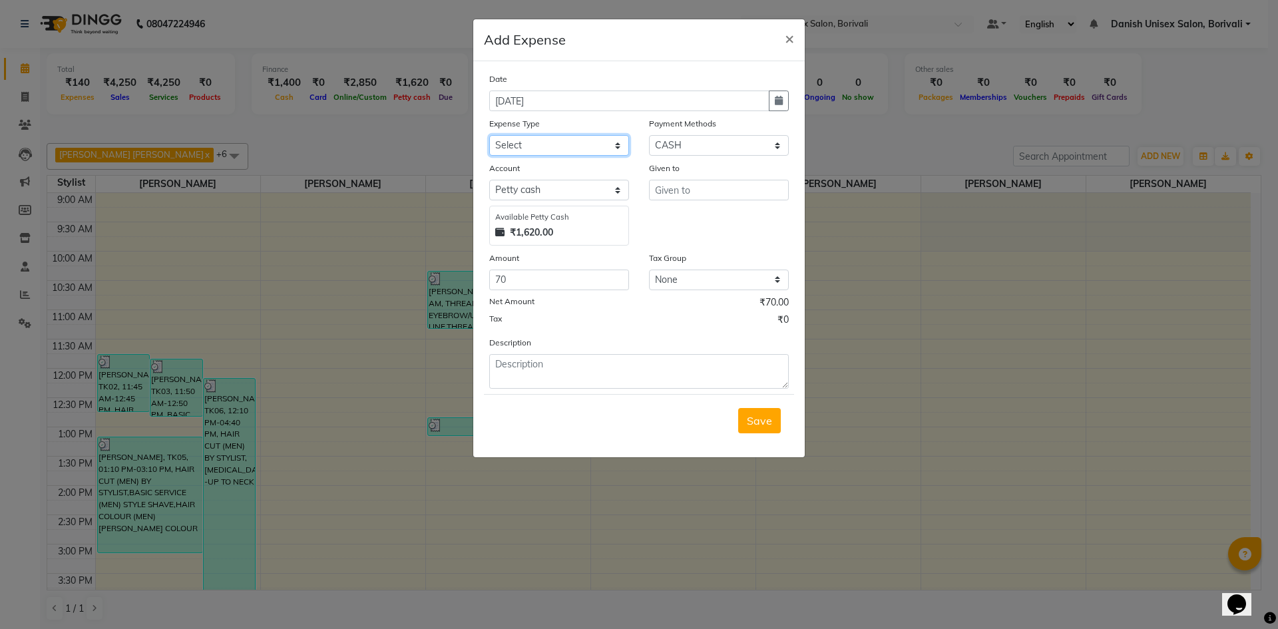
select select "7"
click at [489, 135] on select "Select Advance Salary Bank charges Car maintenance Cash transfer to bank Cash t…" at bounding box center [559, 145] width 140 height 21
click at [694, 183] on input "text" at bounding box center [719, 190] width 140 height 21
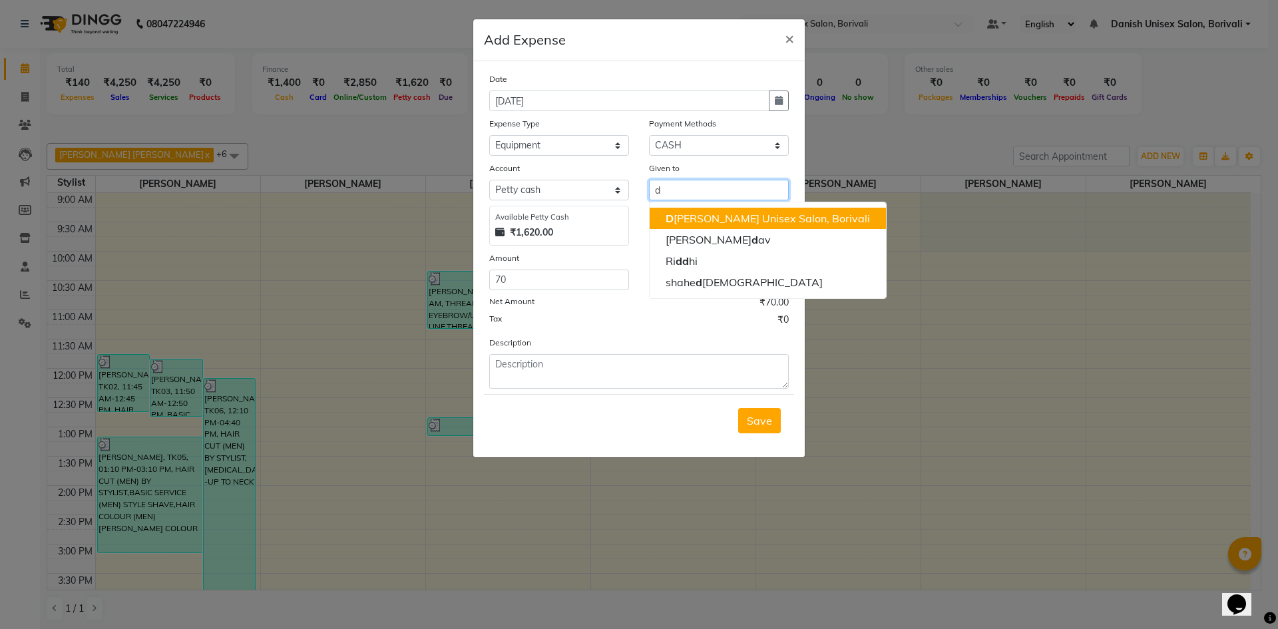
click at [701, 212] on ngb-highlight "D [PERSON_NAME] Unisex Salon, Borivali" at bounding box center [768, 218] width 204 height 13
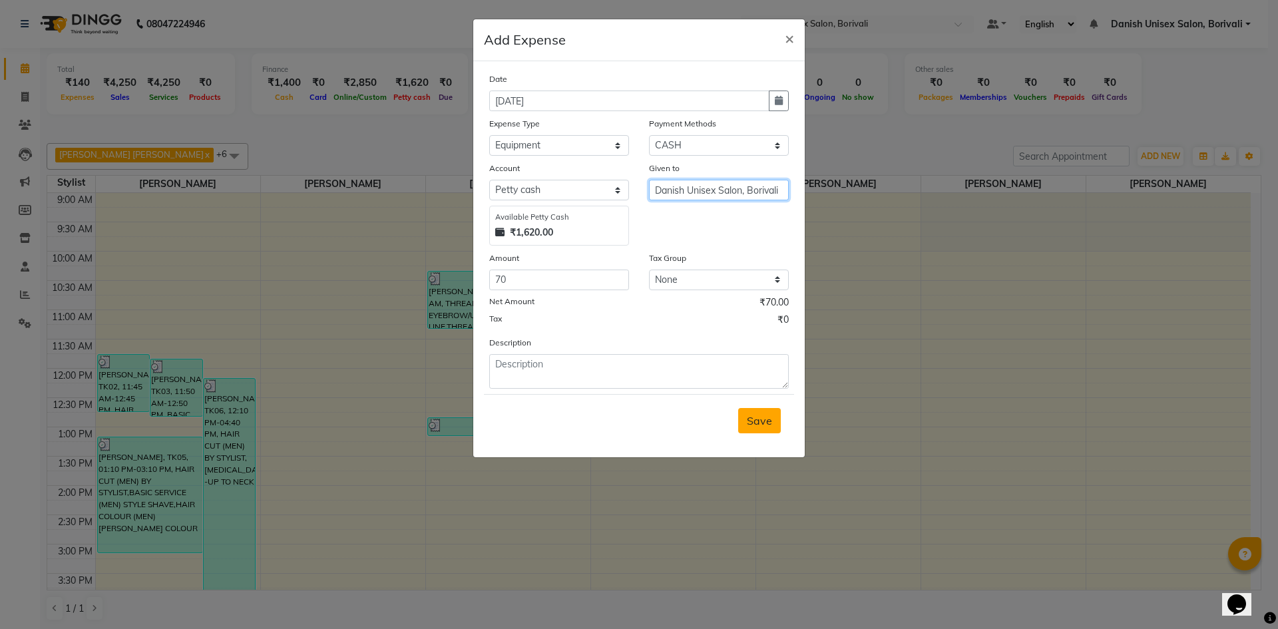
type input "Danish Unisex Salon, Borivali"
click at [756, 429] on button "Save" at bounding box center [759, 420] width 43 height 25
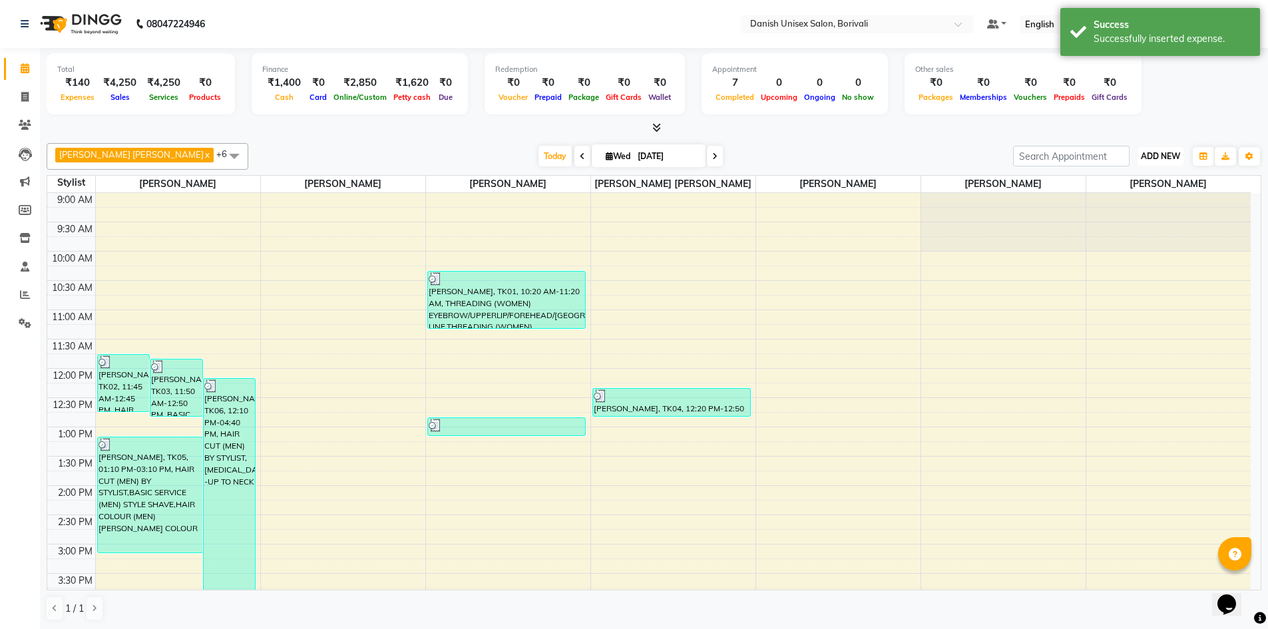
click at [1164, 148] on button "ADD NEW Toggle Dropdown" at bounding box center [1161, 156] width 46 height 19
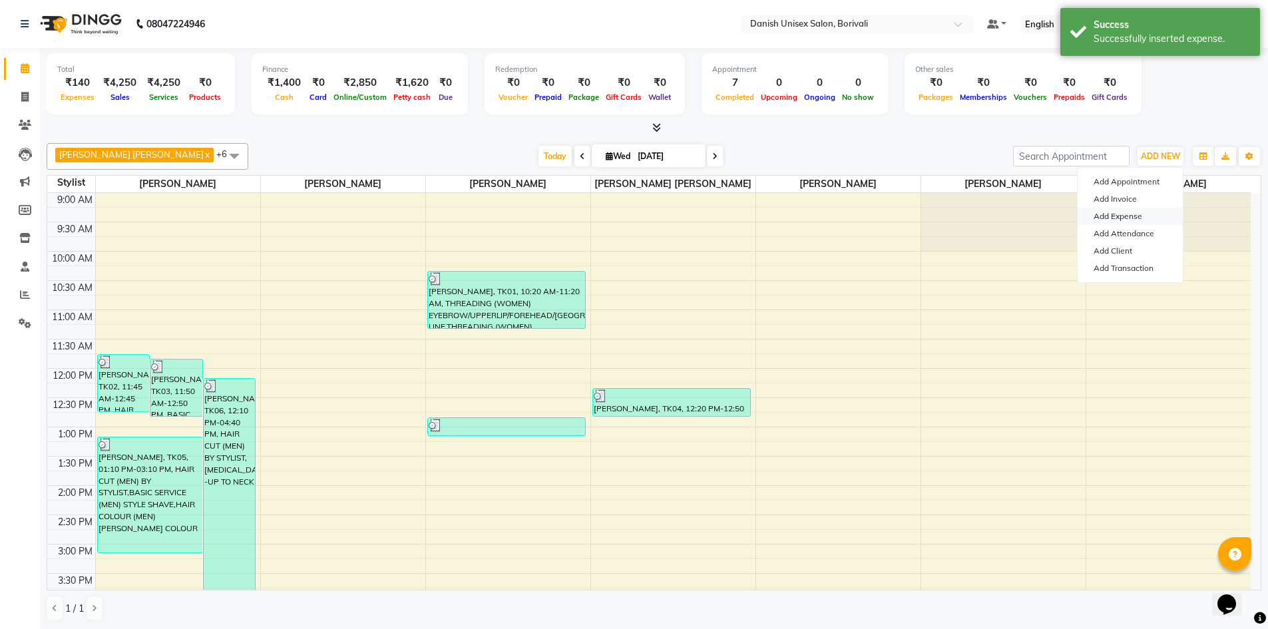
click at [1107, 208] on link "Add Expense" at bounding box center [1130, 216] width 105 height 17
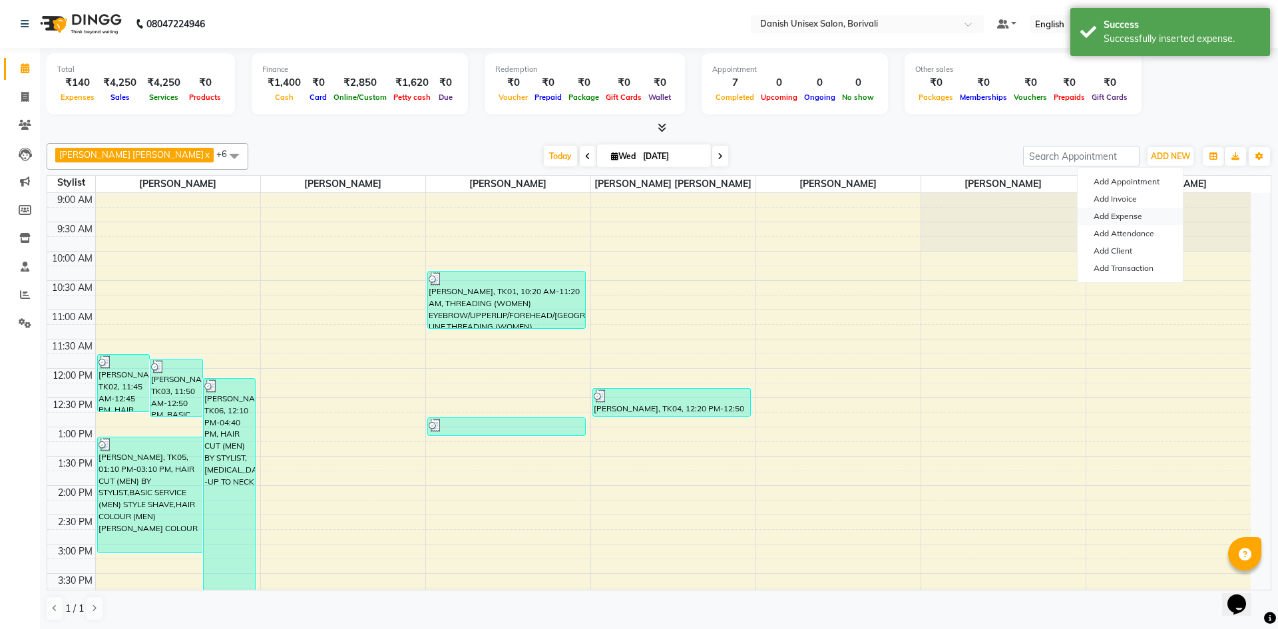
select select "1"
select select "6139"
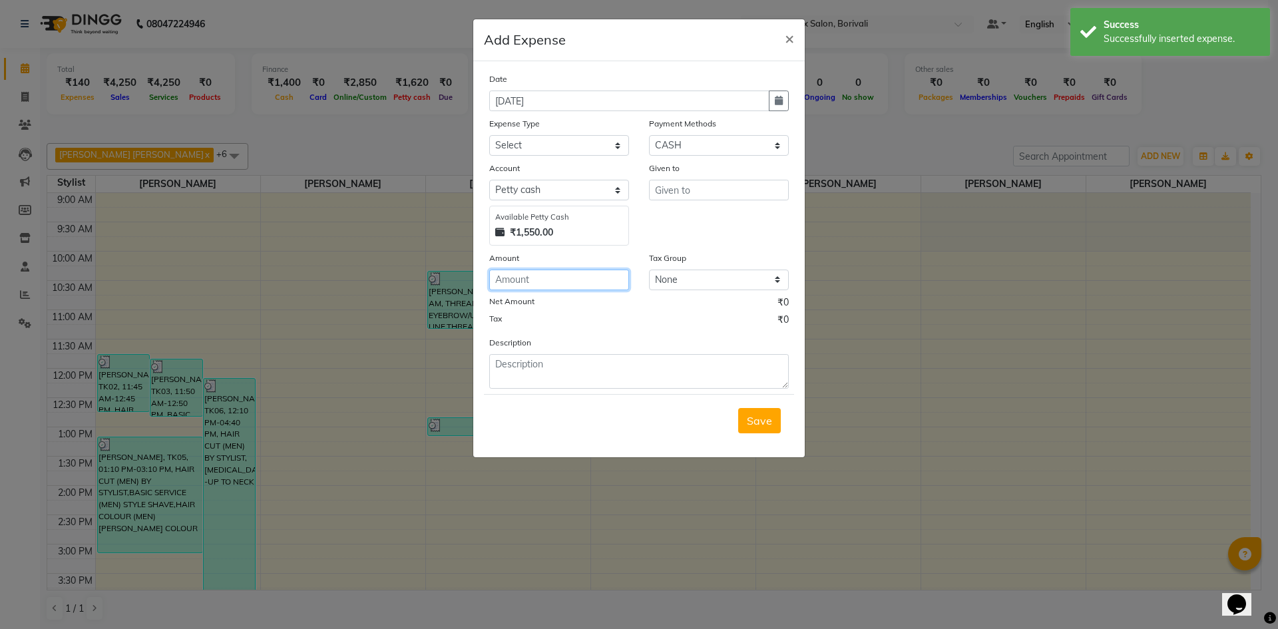
click at [540, 274] on input "number" at bounding box center [559, 280] width 140 height 21
type input "30"
click at [551, 142] on select "Select Advance Salary Bank charges Car maintenance Cash transfer to bank Cash t…" at bounding box center [559, 145] width 140 height 21
select select "12"
click at [489, 135] on select "Select Advance Salary Bank charges Car maintenance Cash transfer to bank Cash t…" at bounding box center [559, 145] width 140 height 21
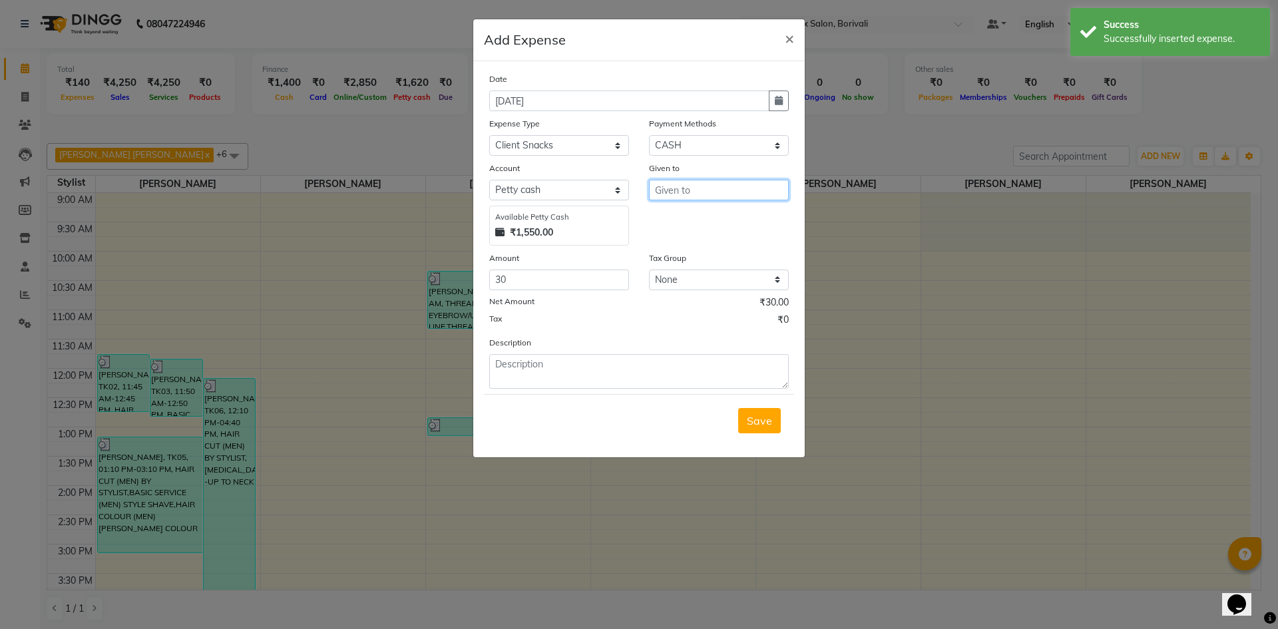
click at [671, 182] on input "text" at bounding box center [719, 190] width 140 height 21
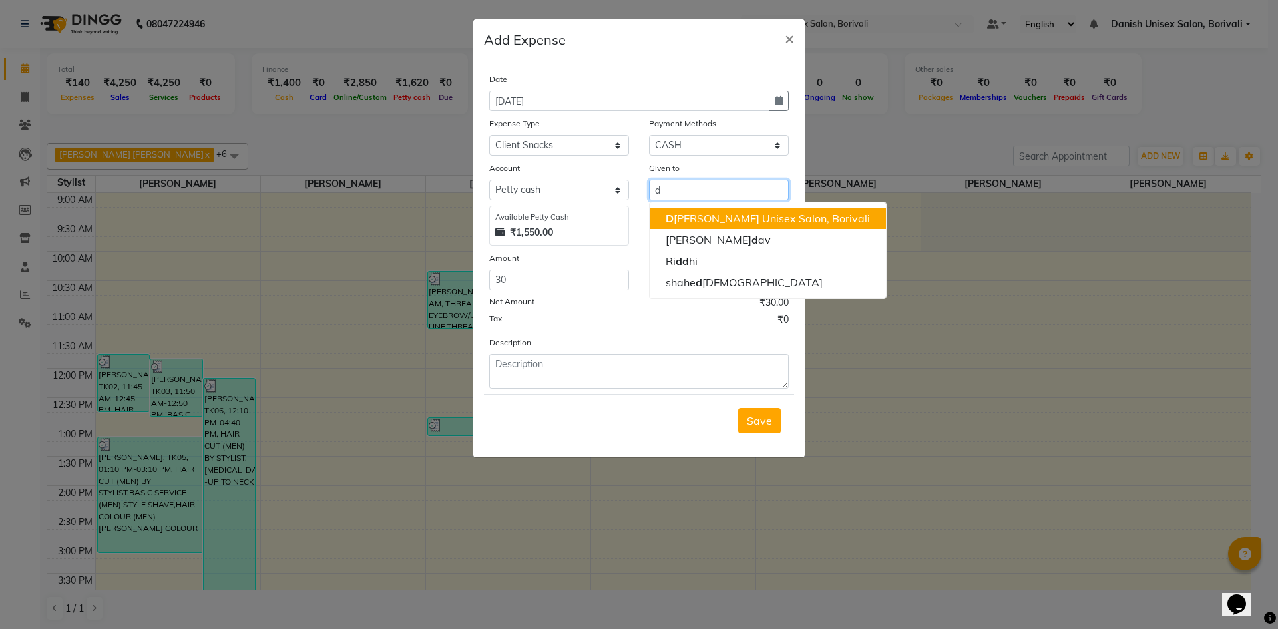
click at [718, 215] on ngb-highlight "D [PERSON_NAME] Unisex Salon, Borivali" at bounding box center [768, 218] width 204 height 13
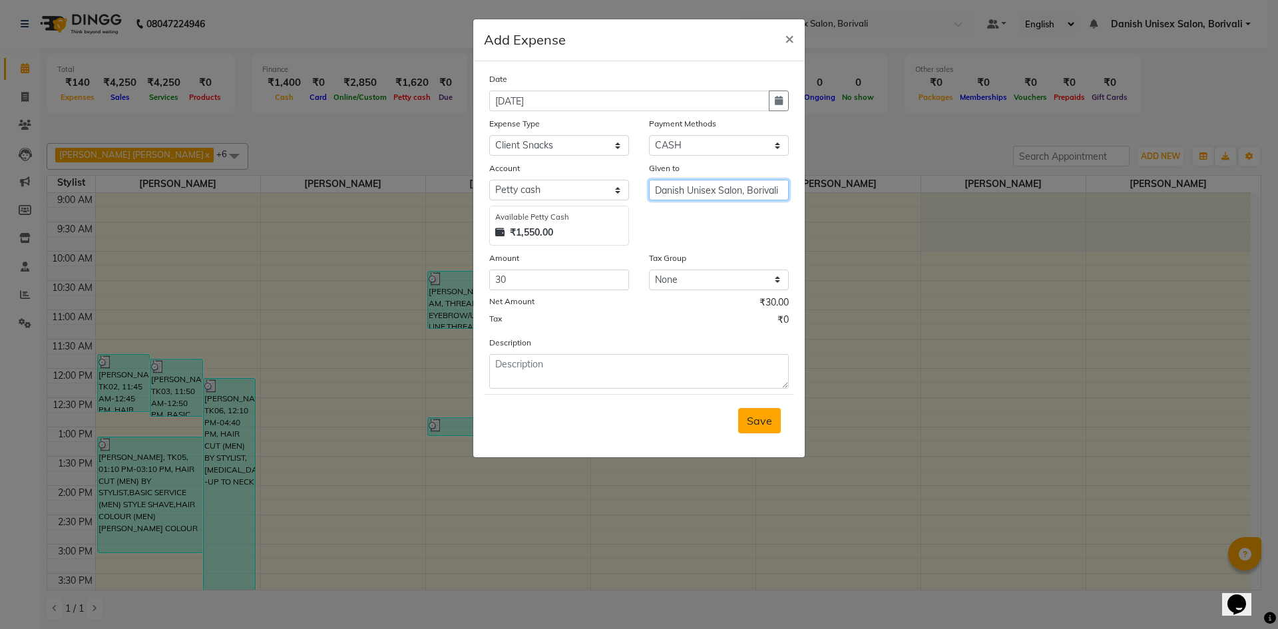
type input "Danish Unisex Salon, Borivali"
click at [764, 419] on span "Save" at bounding box center [759, 420] width 25 height 13
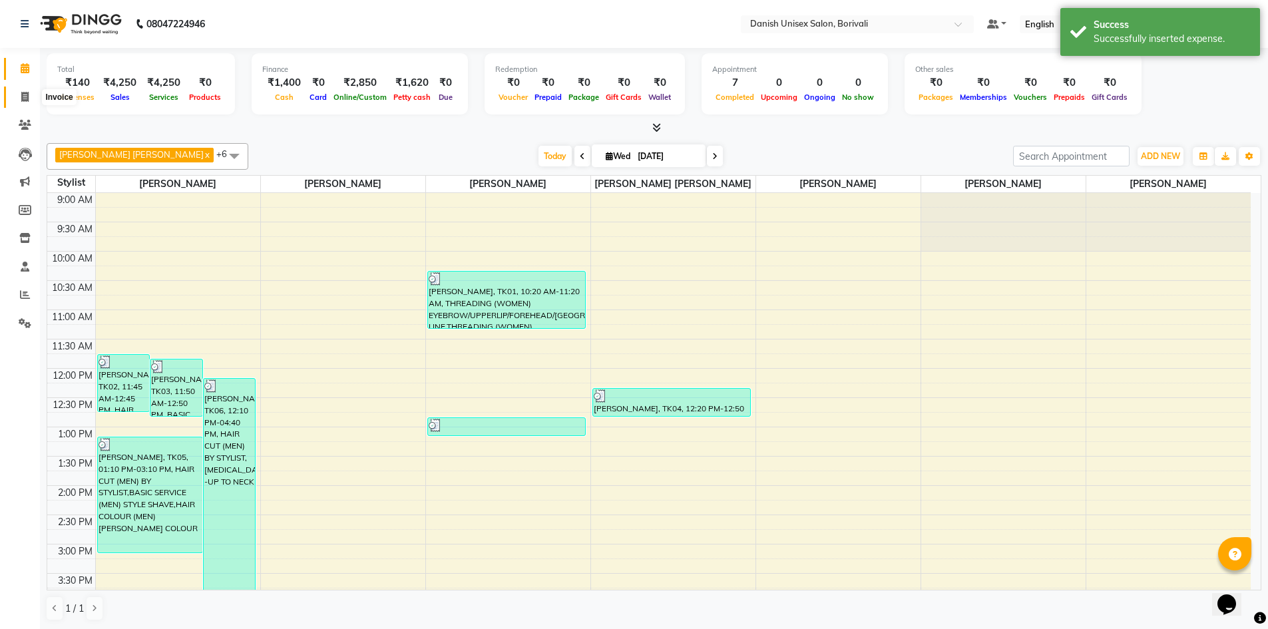
click at [22, 101] on icon at bounding box center [24, 97] width 7 height 10
select select "7068"
select select "service"
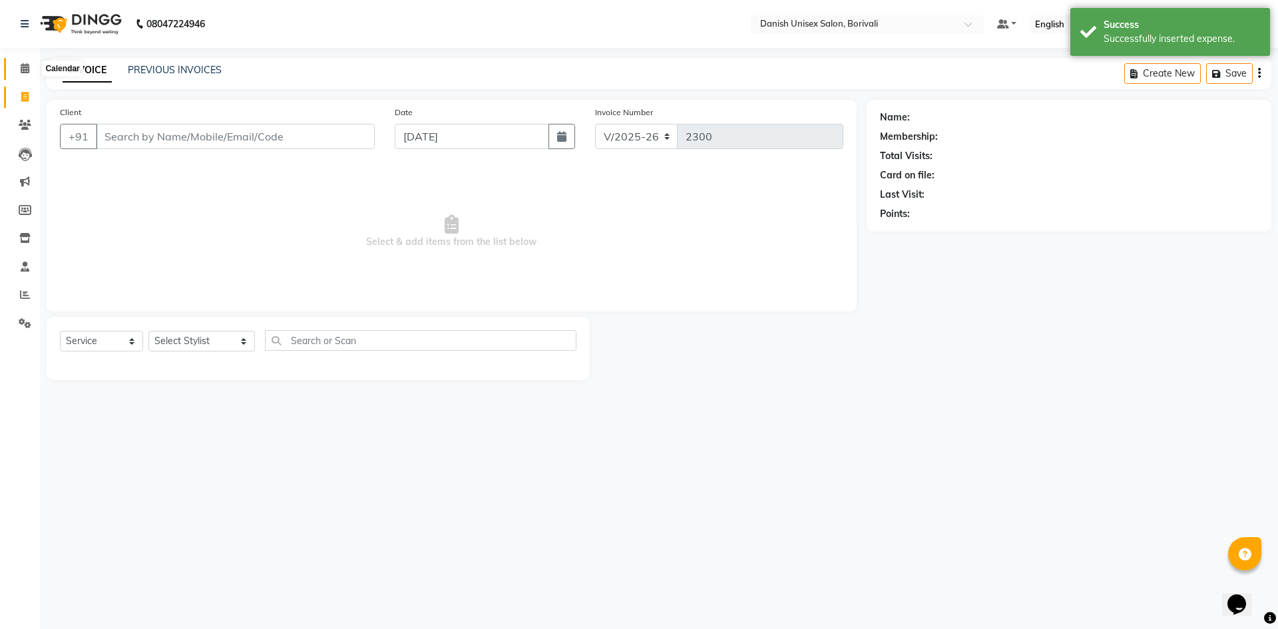
click at [29, 73] on icon at bounding box center [25, 68] width 9 height 10
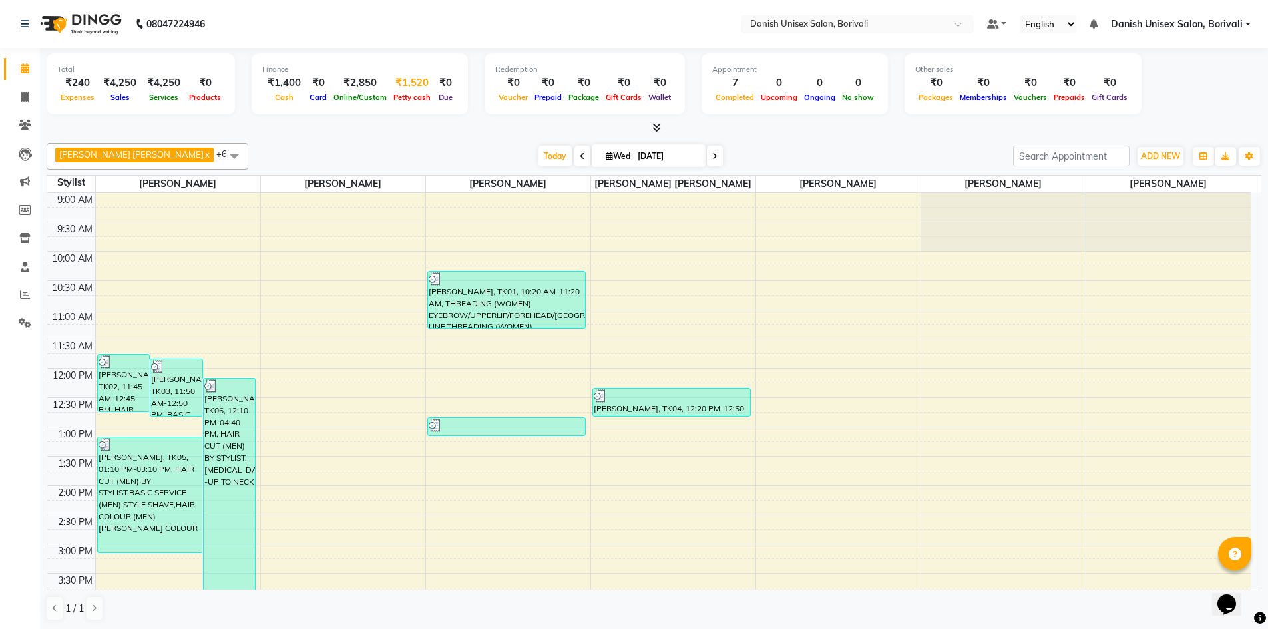
click at [410, 83] on div "₹1,520" at bounding box center [412, 82] width 44 height 15
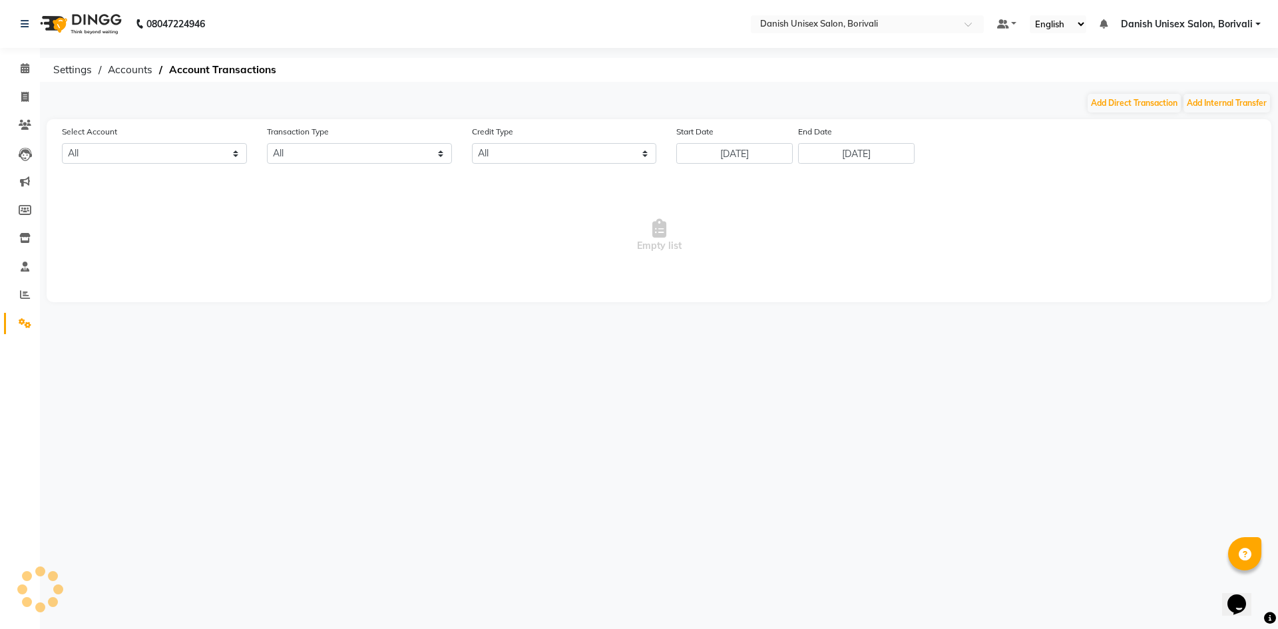
select select "6139"
click at [119, 63] on span "Accounts" at bounding box center [130, 70] width 58 height 24
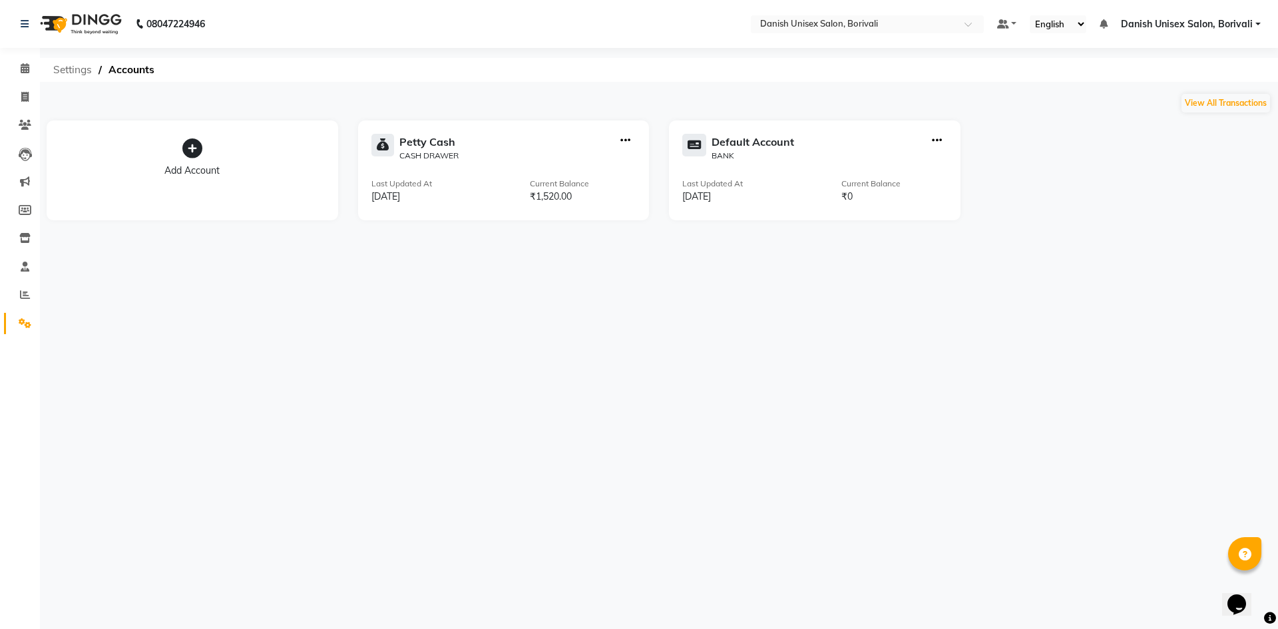
click at [57, 74] on span "Settings" at bounding box center [73, 70] width 52 height 24
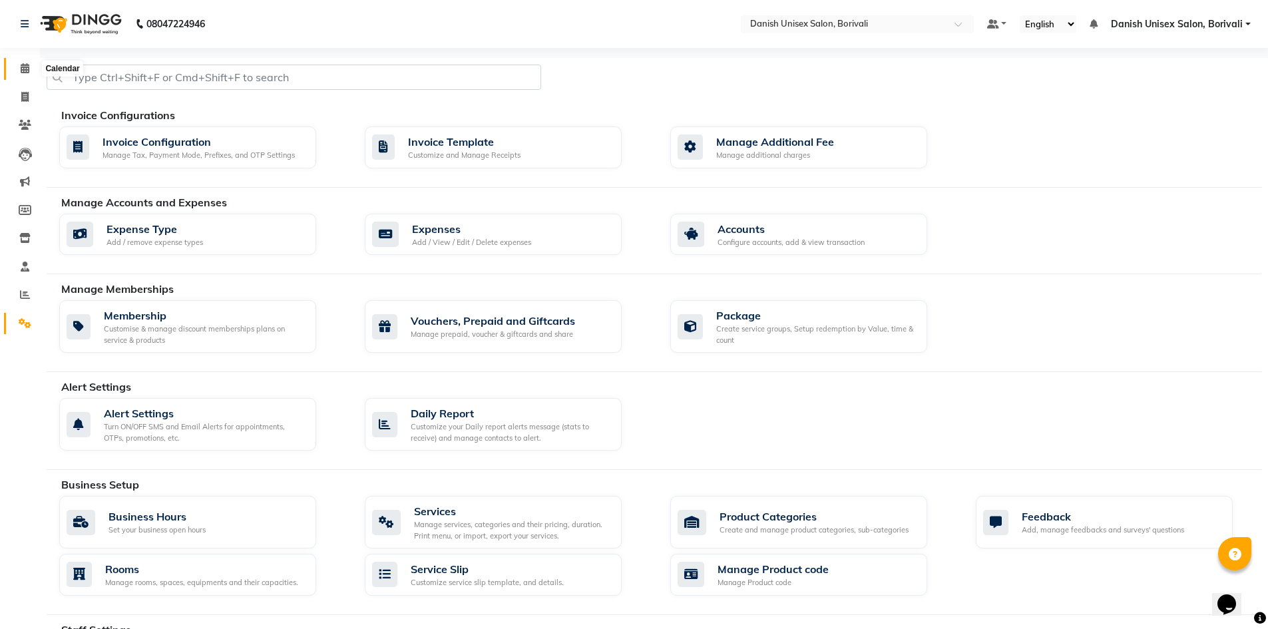
click at [25, 69] on icon at bounding box center [25, 68] width 9 height 10
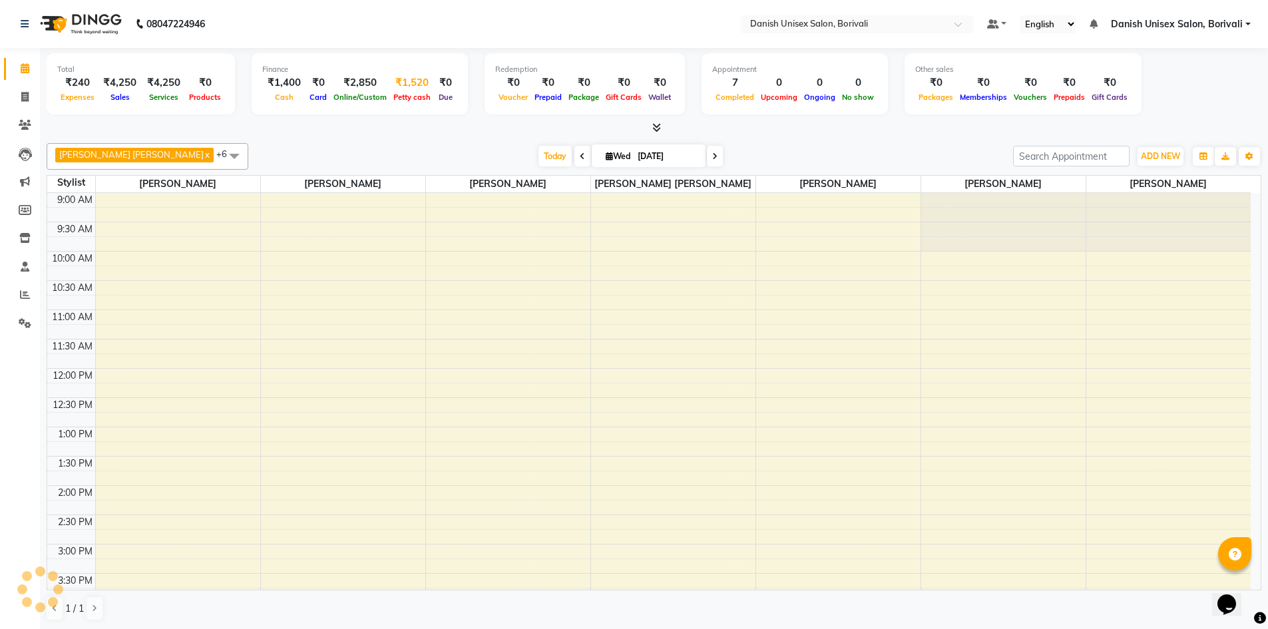
click at [396, 93] on span "Petty cash" at bounding box center [412, 97] width 44 height 9
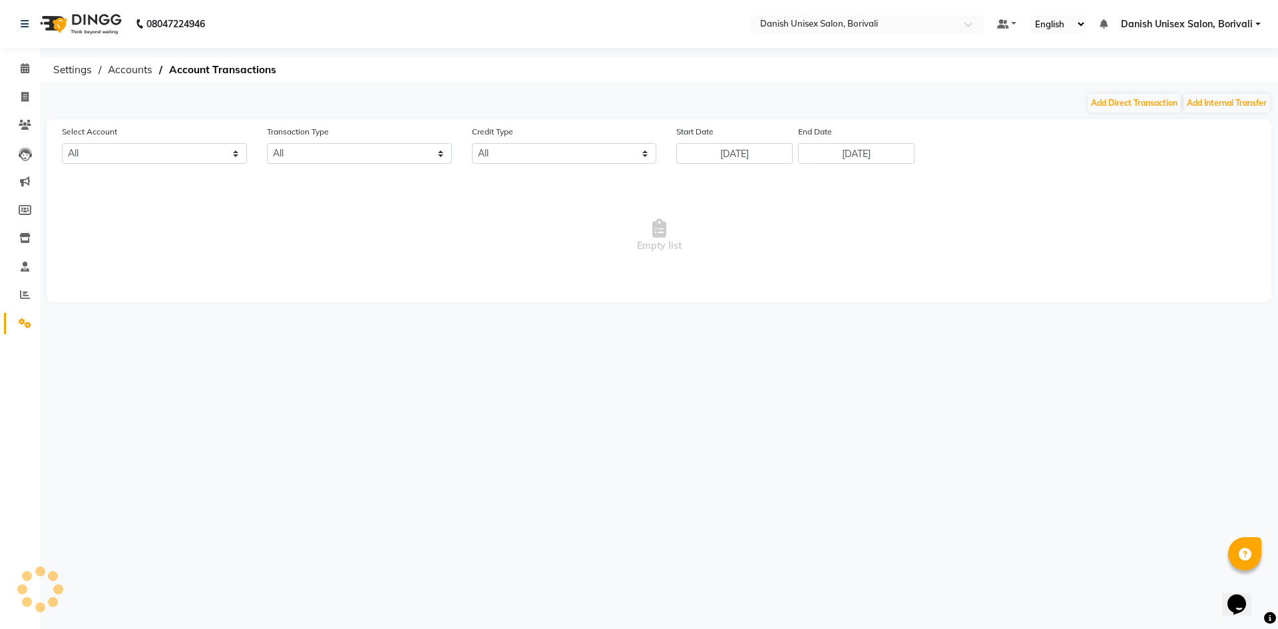
select select "6139"
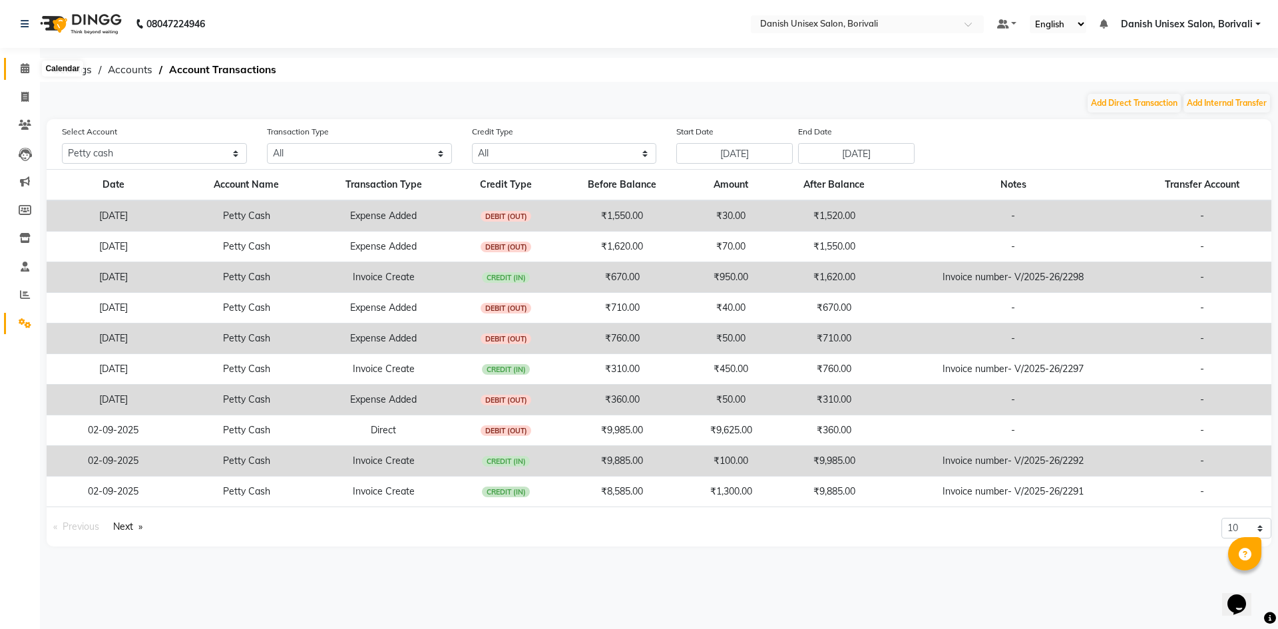
click at [24, 73] on icon at bounding box center [25, 68] width 9 height 10
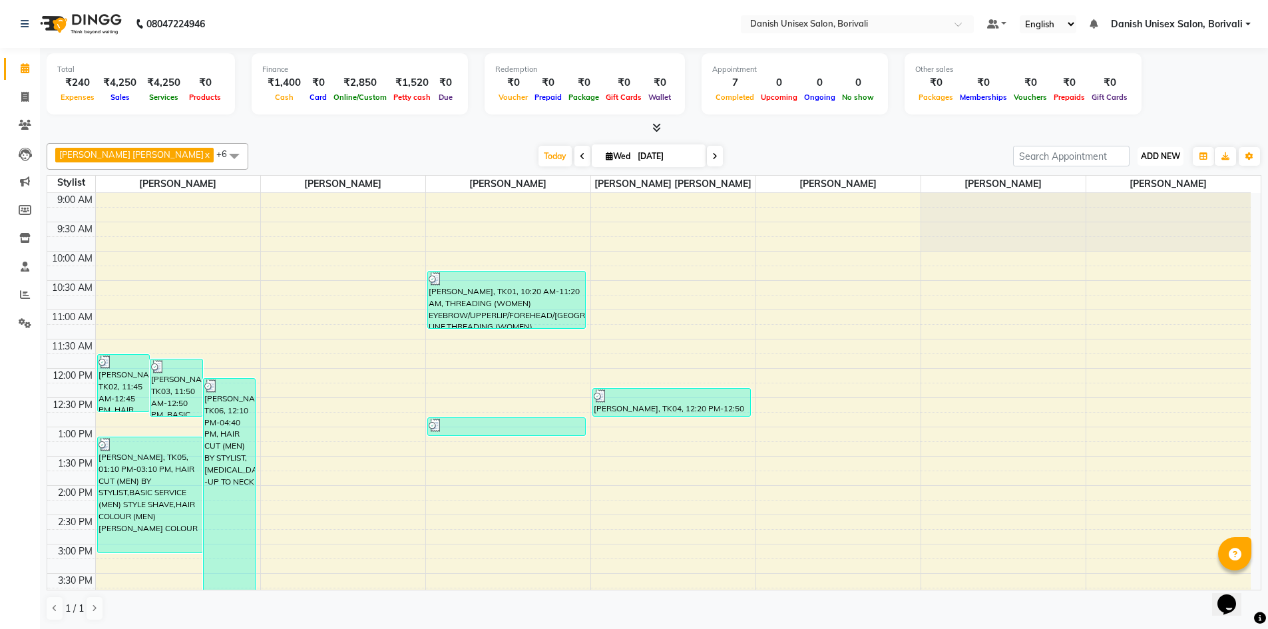
click at [1165, 154] on span "ADD NEW" at bounding box center [1160, 156] width 39 height 10
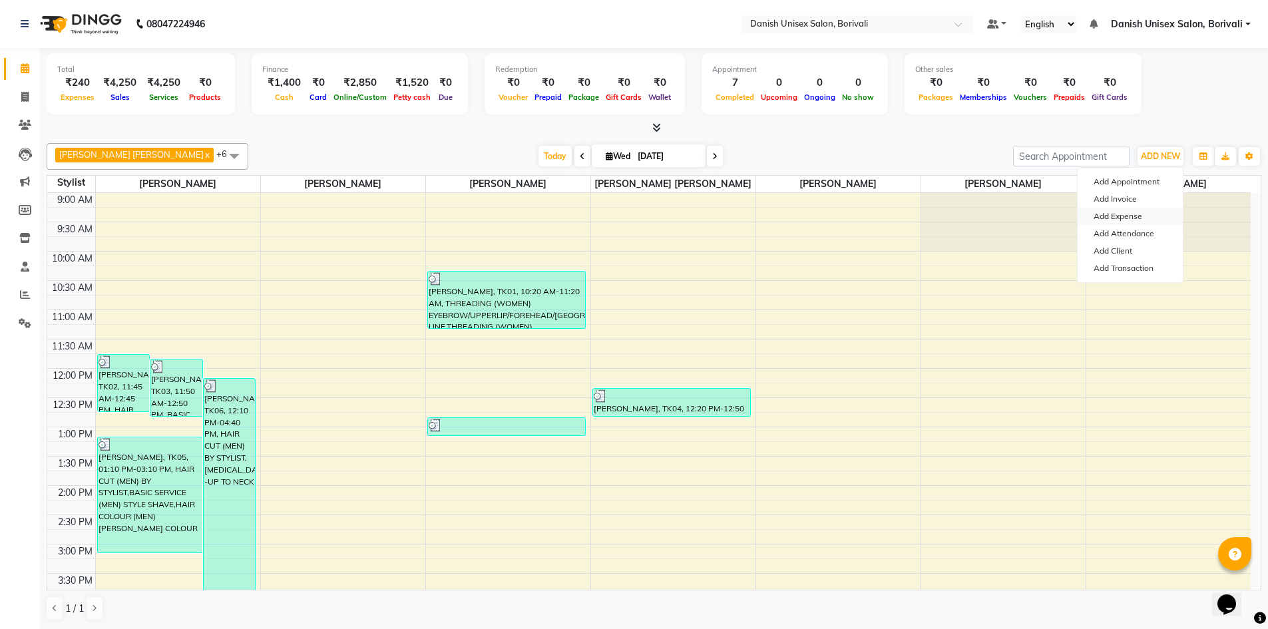
click at [1119, 220] on link "Add Expense" at bounding box center [1130, 216] width 105 height 17
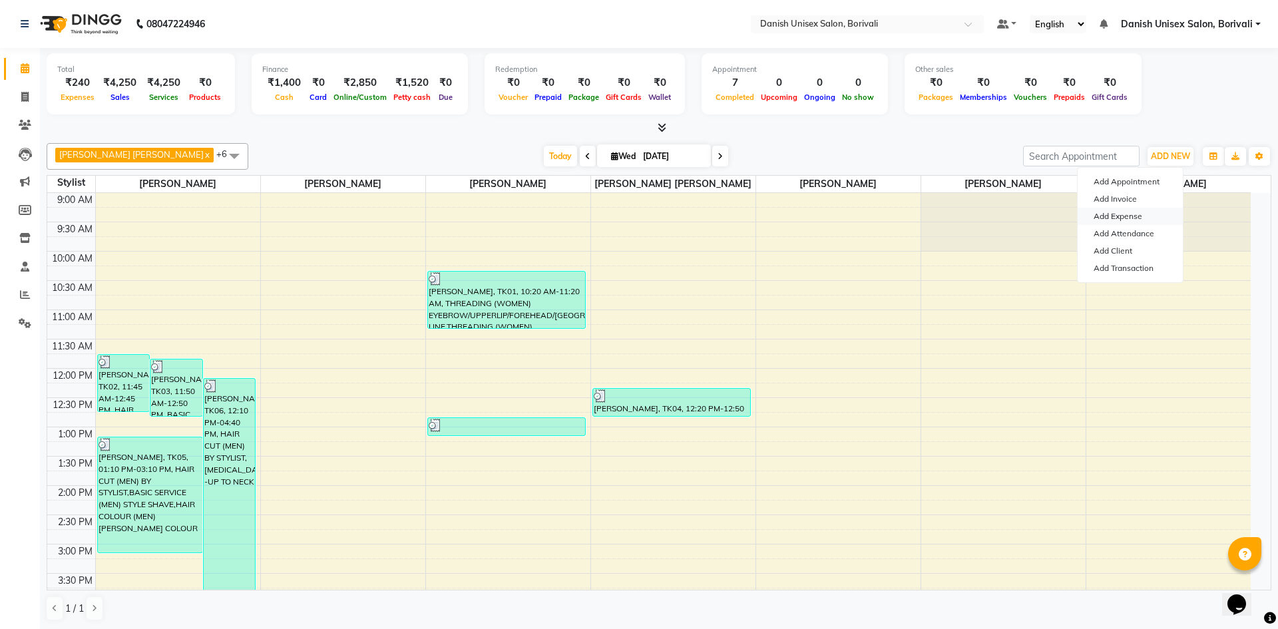
select select "1"
select select "6139"
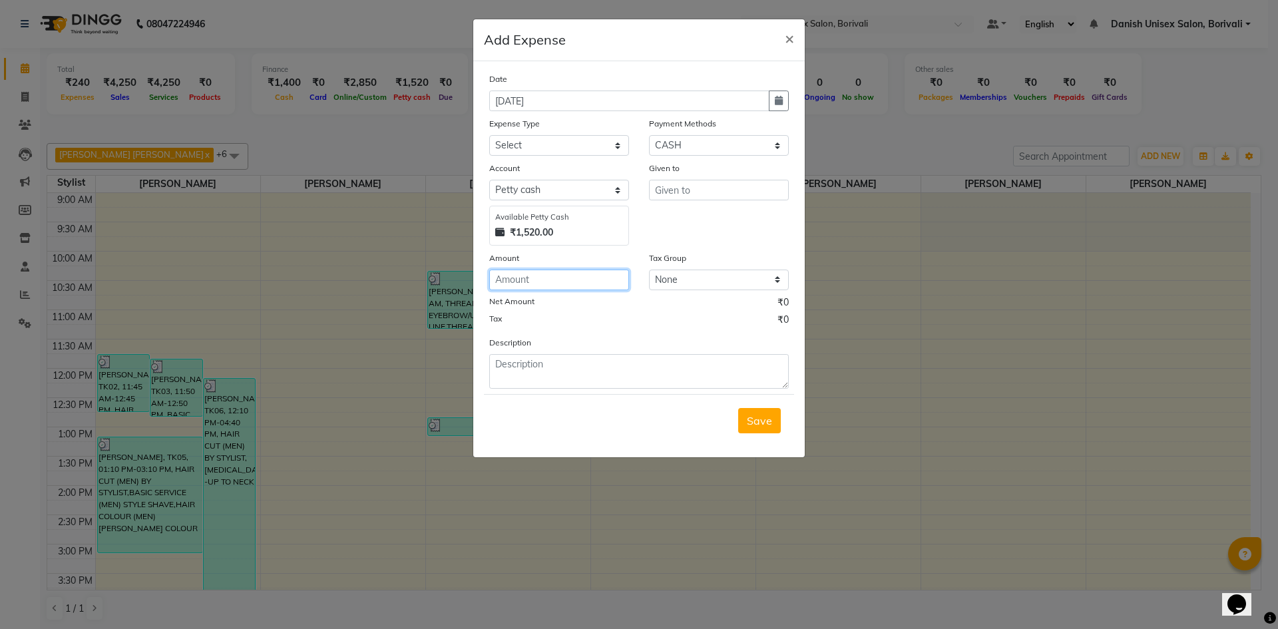
click at [562, 284] on input "number" at bounding box center [559, 280] width 140 height 21
type input "50"
click at [510, 148] on select "Select Advance Salary Bank charges Car maintenance Cash transfer to bank Cash t…" at bounding box center [559, 145] width 140 height 21
select select "16"
click at [489, 135] on select "Select Advance Salary Bank charges Car maintenance Cash transfer to bank Cash t…" at bounding box center [559, 145] width 140 height 21
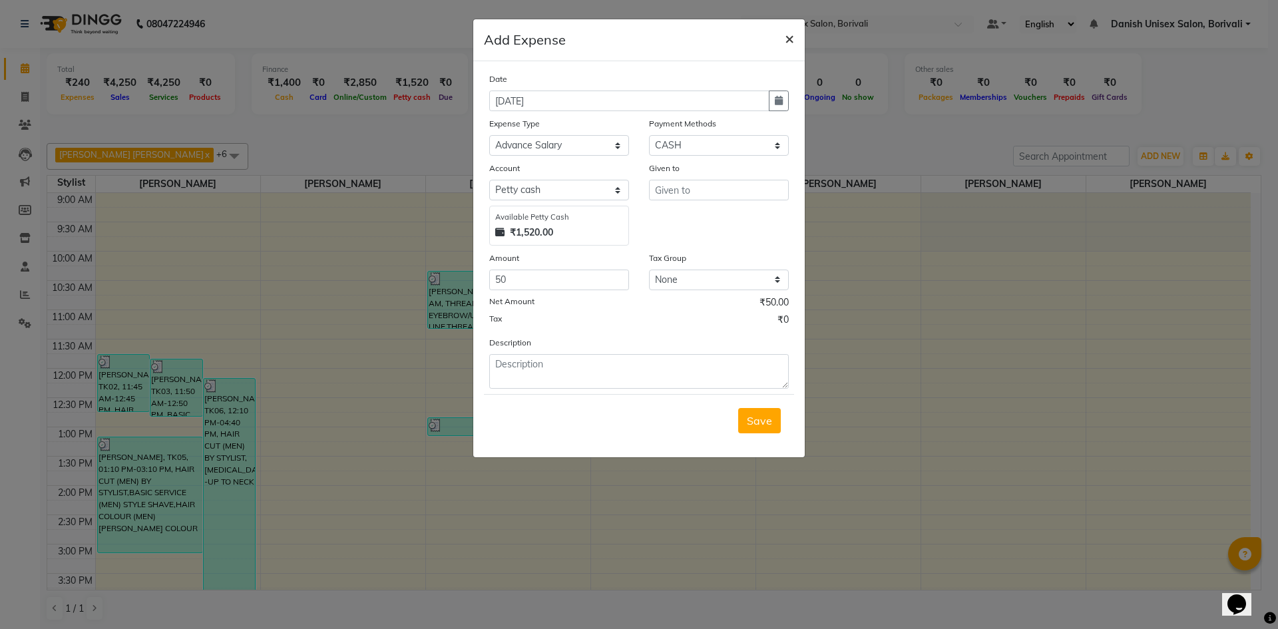
click at [791, 41] on span "×" at bounding box center [789, 38] width 9 height 20
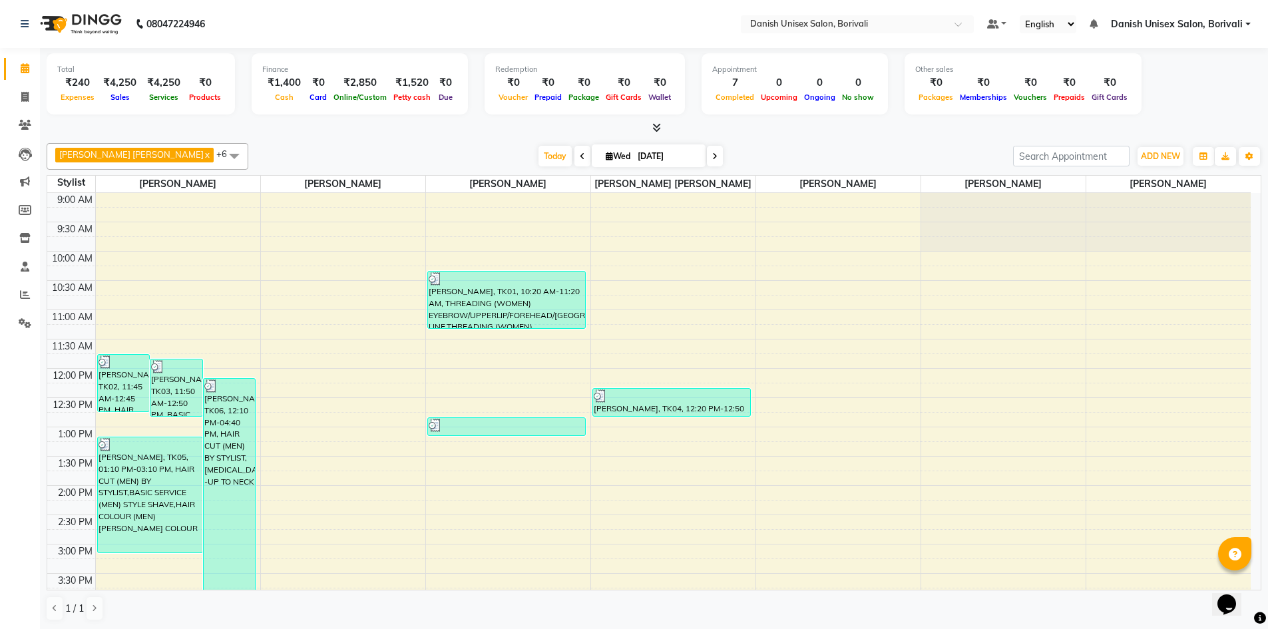
click at [78, 89] on div "₹240" at bounding box center [77, 82] width 41 height 15
click at [78, 81] on div "₹240" at bounding box center [77, 82] width 41 height 15
click at [80, 81] on div "₹240" at bounding box center [77, 82] width 41 height 15
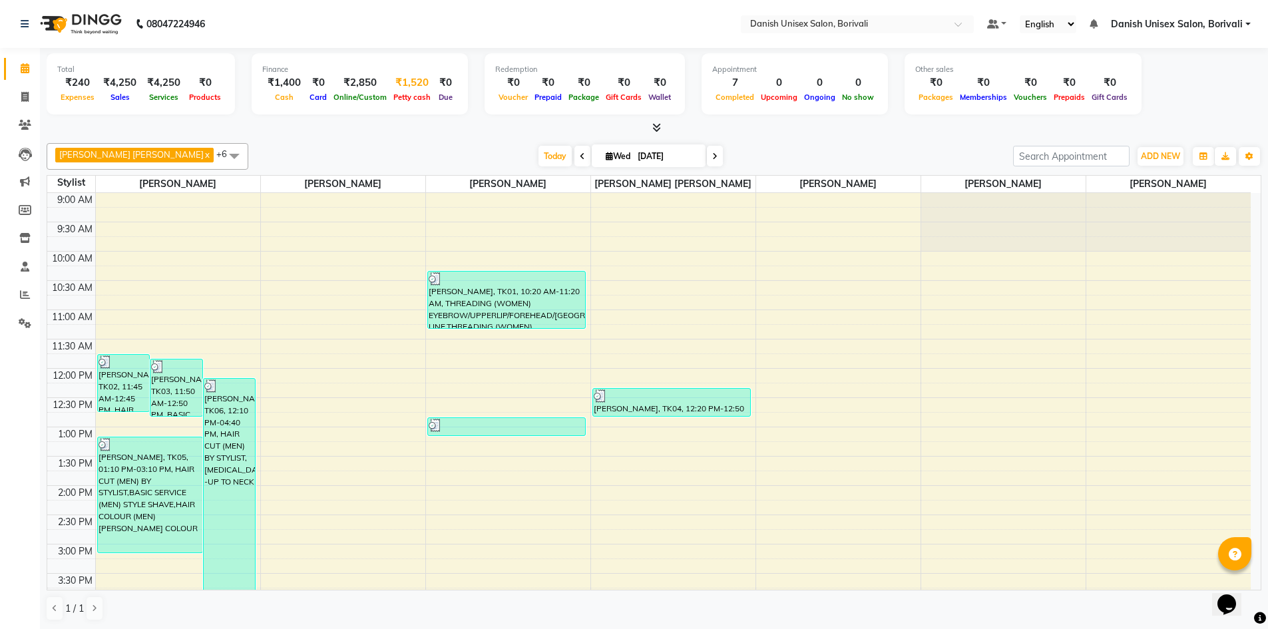
click at [400, 84] on div "₹1,520" at bounding box center [412, 82] width 44 height 15
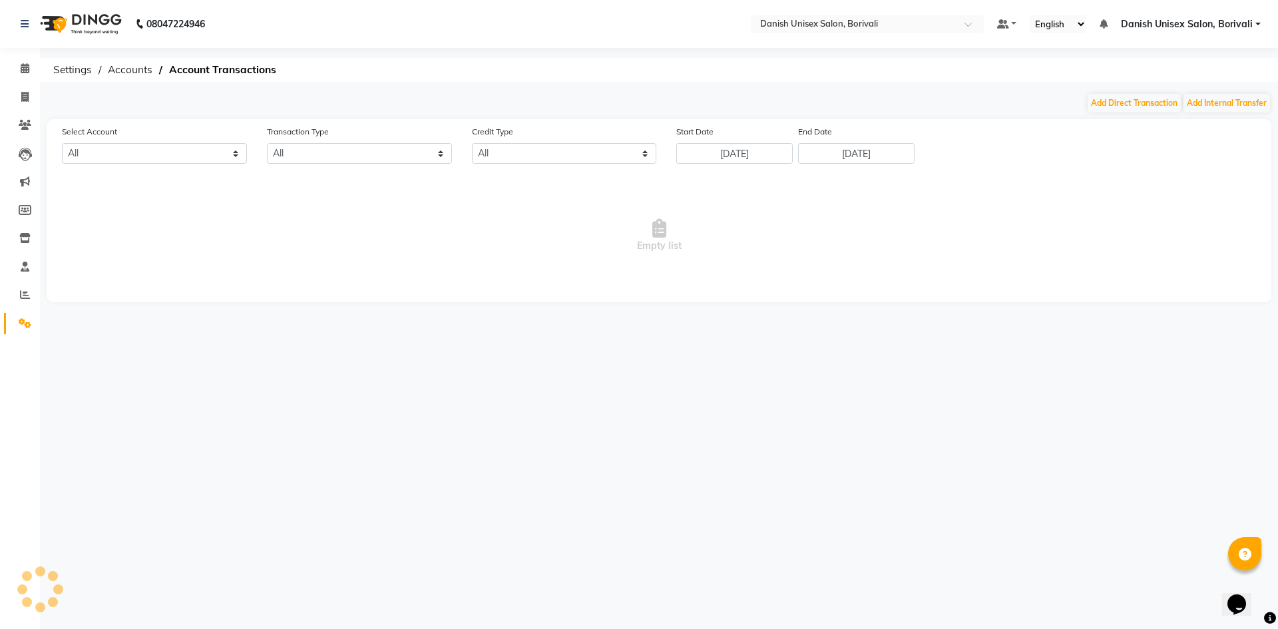
select select "6139"
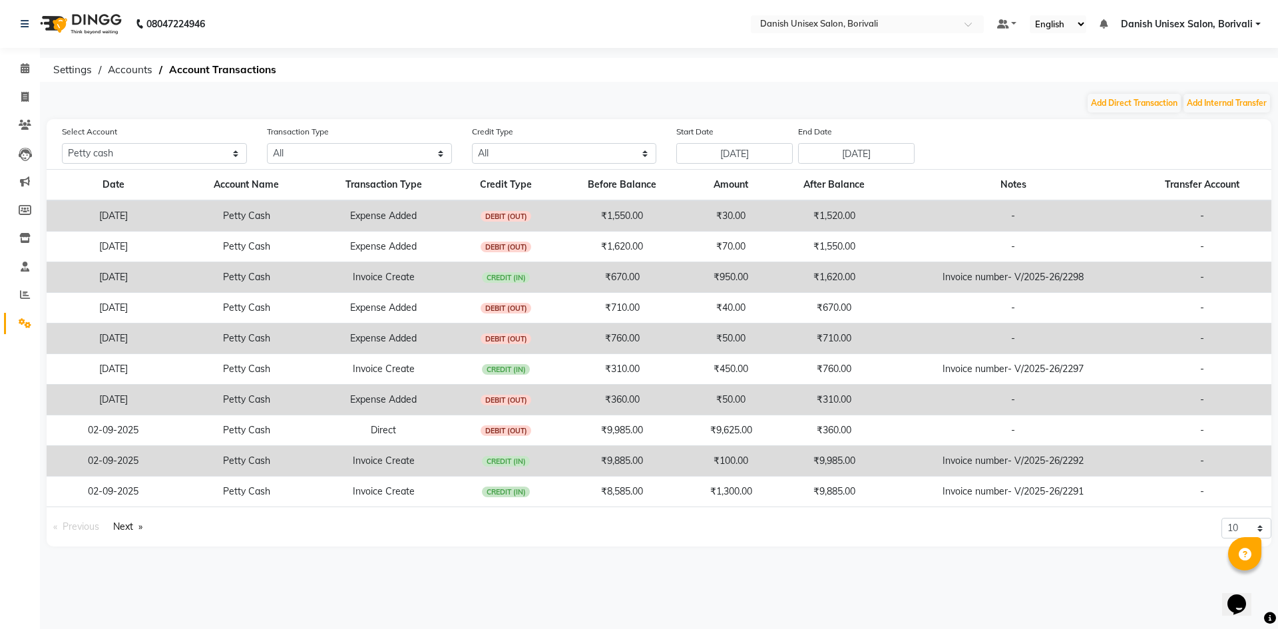
click at [729, 346] on td "₹50.00" at bounding box center [731, 339] width 89 height 31
click at [733, 334] on td "₹50.00" at bounding box center [731, 339] width 89 height 31
click at [791, 334] on td "₹710.00" at bounding box center [835, 339] width 118 height 31
